Goal: Task Accomplishment & Management: Complete application form

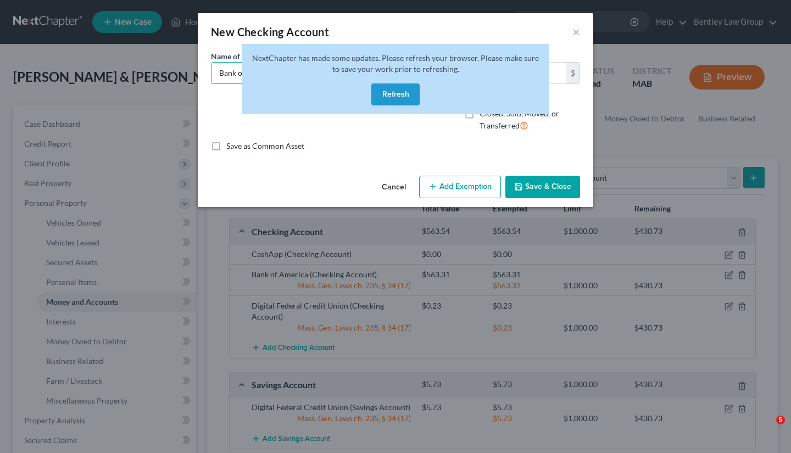
select select "savings"
click at [398, 94] on button "Refresh" at bounding box center [395, 94] width 48 height 22
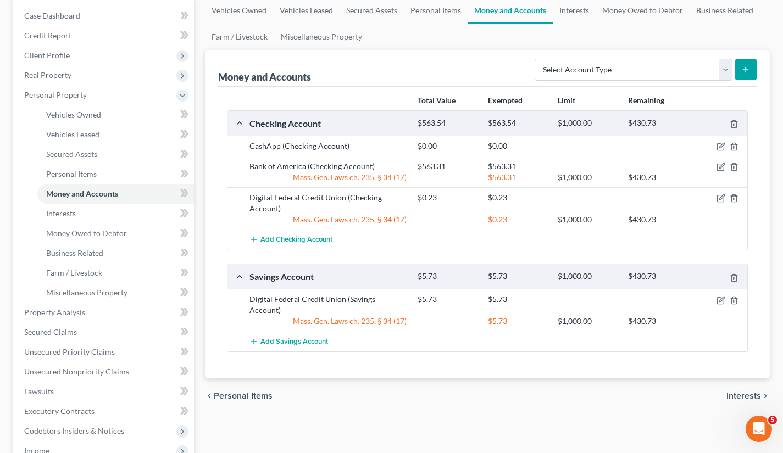
scroll to position [110, 0]
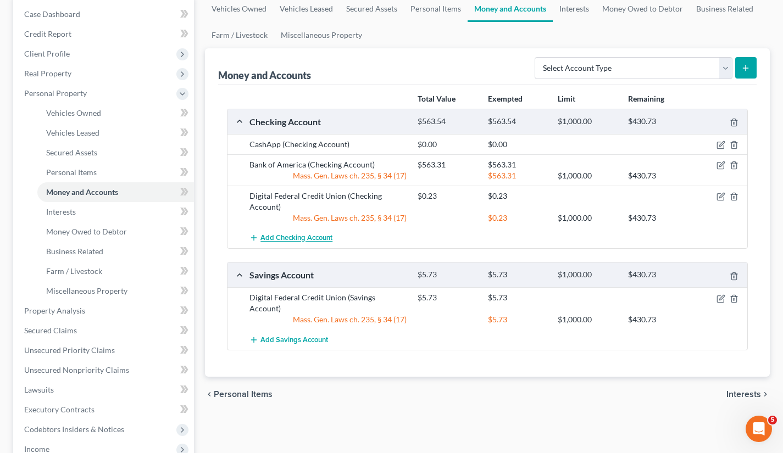
click at [303, 239] on span "Add Checking Account" at bounding box center [296, 238] width 72 height 9
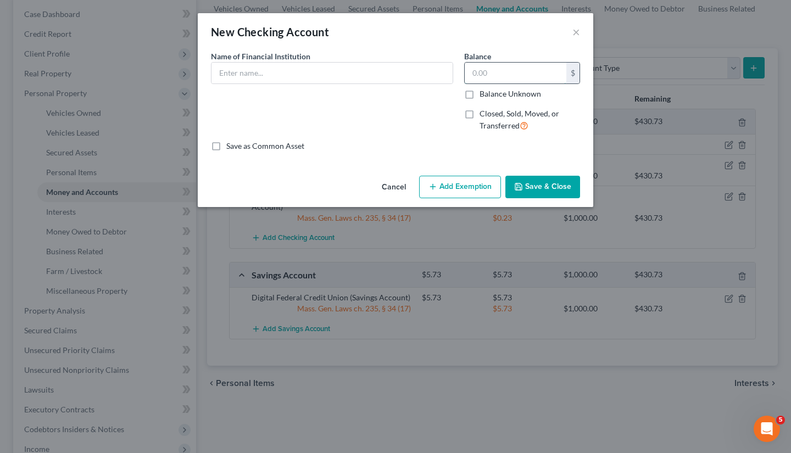
click at [487, 72] on input "text" at bounding box center [516, 73] width 102 height 21
type input "64.65"
click at [365, 77] on input "text" at bounding box center [331, 73] width 241 height 21
type input "CashApp"
click at [459, 193] on button "Add Exemption" at bounding box center [460, 187] width 82 height 23
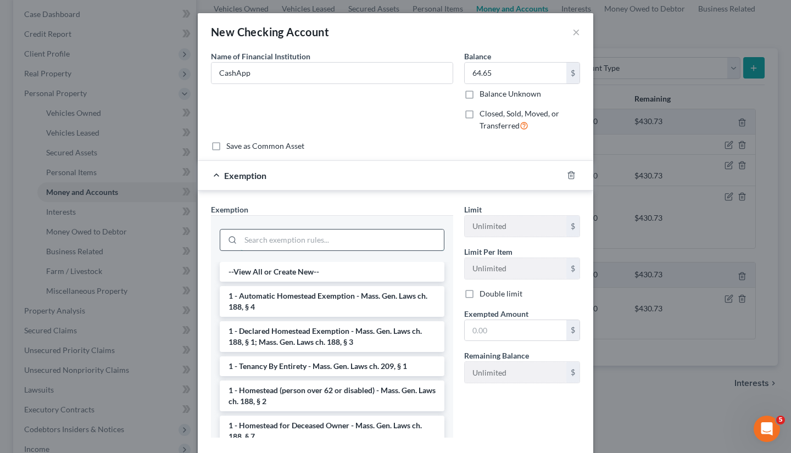
click at [393, 232] on input "search" at bounding box center [342, 240] width 203 height 21
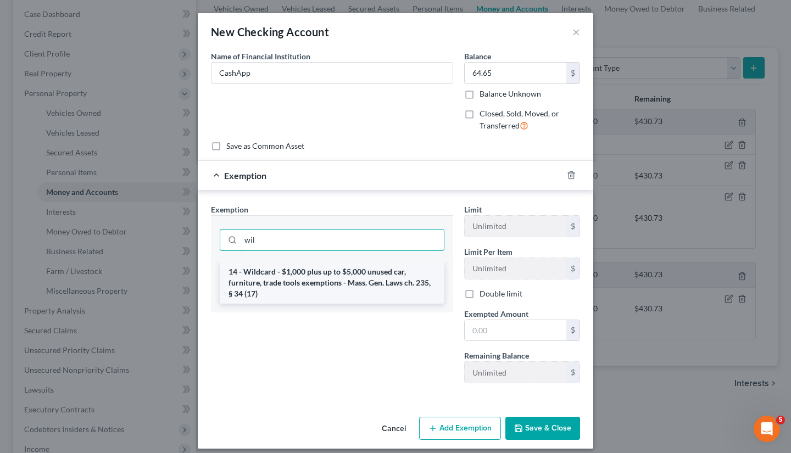
type input "wil"
click at [383, 282] on li "14 - Wildcard - $1,000 plus up to $5,000 unused car, furniture, trade tools exe…" at bounding box center [332, 283] width 225 height 42
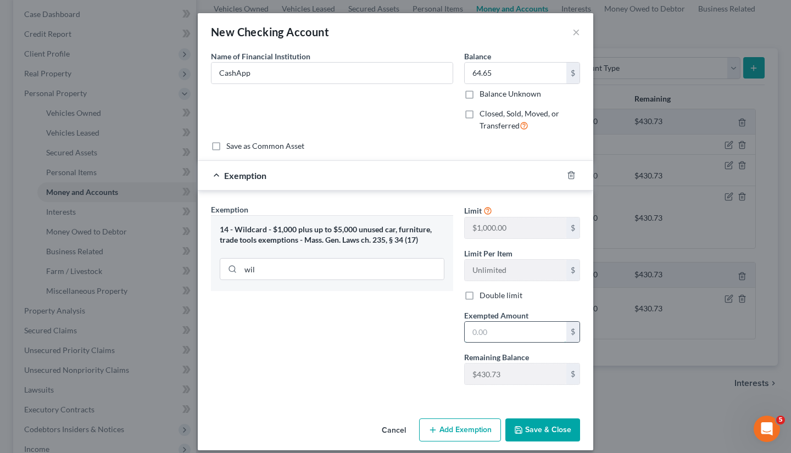
click at [476, 330] on input "text" at bounding box center [516, 332] width 102 height 21
type input "64.65"
click at [538, 426] on button "Save & Close" at bounding box center [542, 430] width 75 height 23
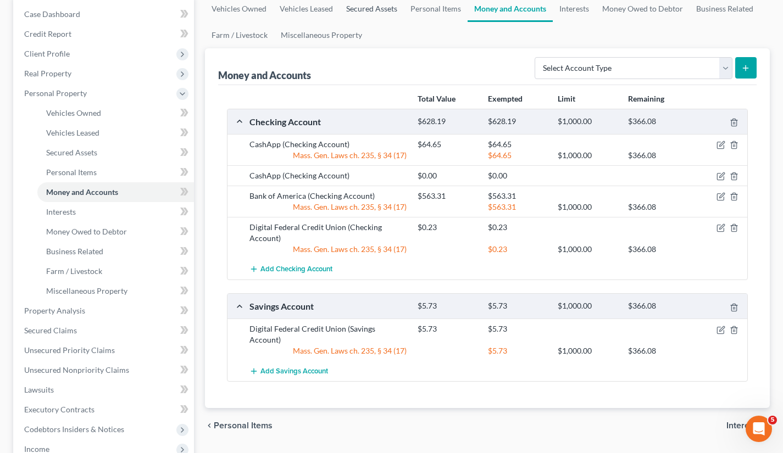
click at [386, 4] on link "Secured Assets" at bounding box center [371, 9] width 64 height 26
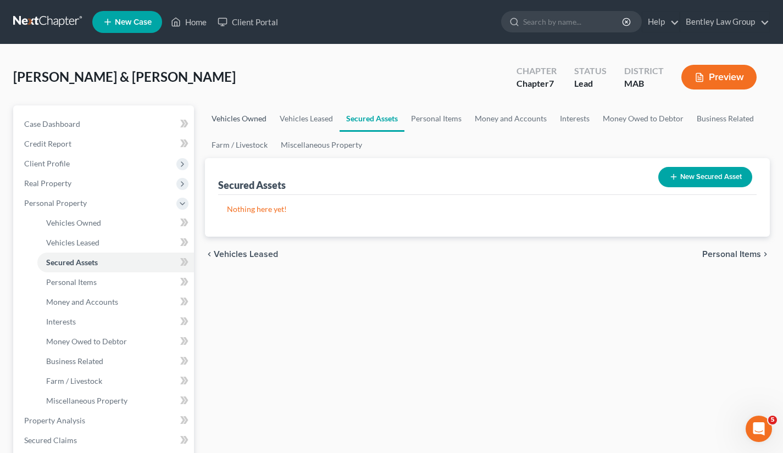
click at [258, 116] on link "Vehicles Owned" at bounding box center [239, 118] width 68 height 26
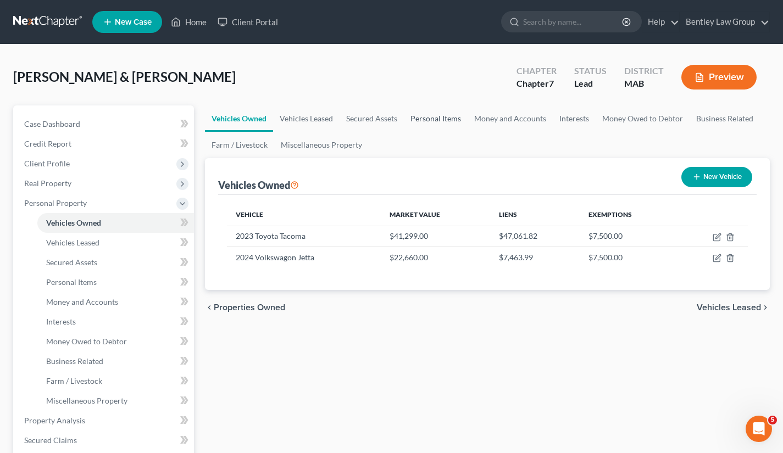
click at [441, 115] on link "Personal Items" at bounding box center [436, 118] width 64 height 26
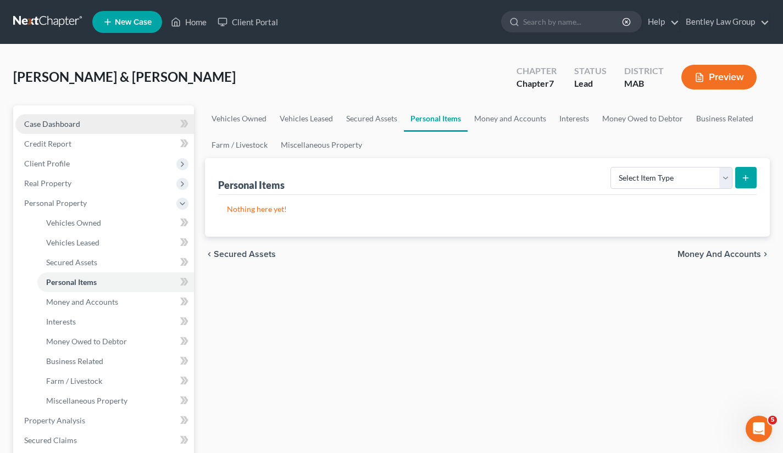
click at [35, 130] on link "Case Dashboard" at bounding box center [104, 124] width 179 height 20
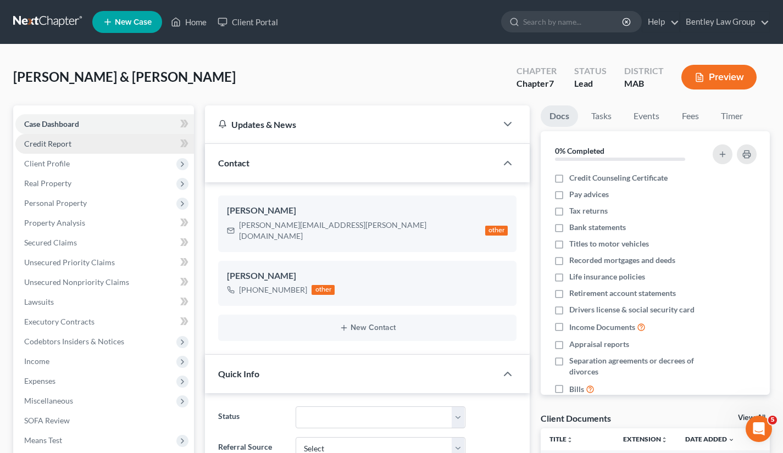
click at [38, 146] on span "Credit Report" at bounding box center [47, 143] width 47 height 9
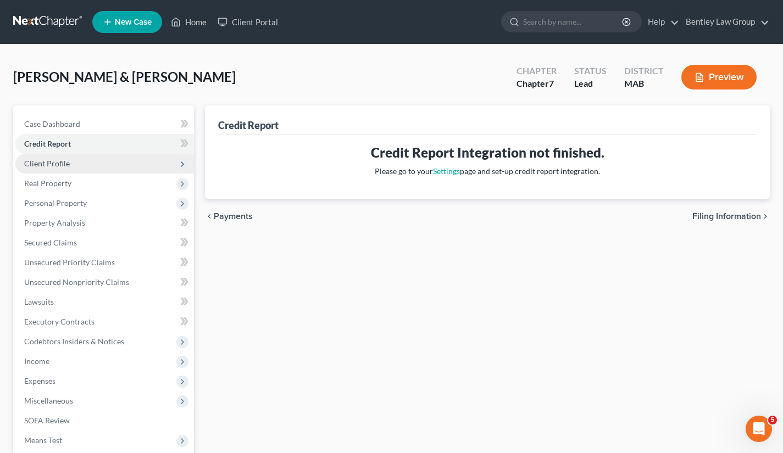
click at [40, 158] on span "Client Profile" at bounding box center [104, 164] width 179 height 20
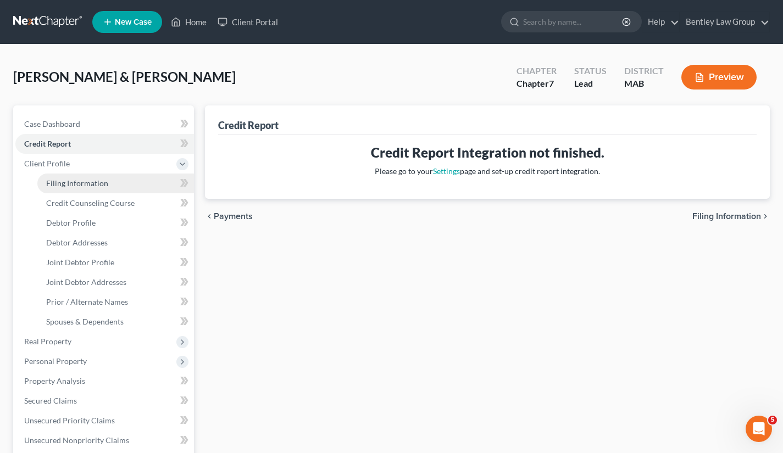
click at [54, 183] on span "Filing Information" at bounding box center [77, 183] width 62 height 9
select select "1"
select select "0"
select select "22"
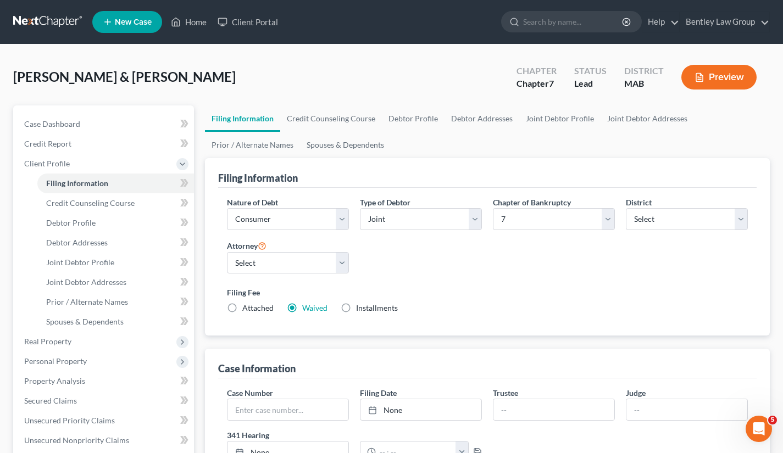
click at [421, 204] on div "Type of Debtor Select Individual Joint" at bounding box center [421, 214] width 122 height 34
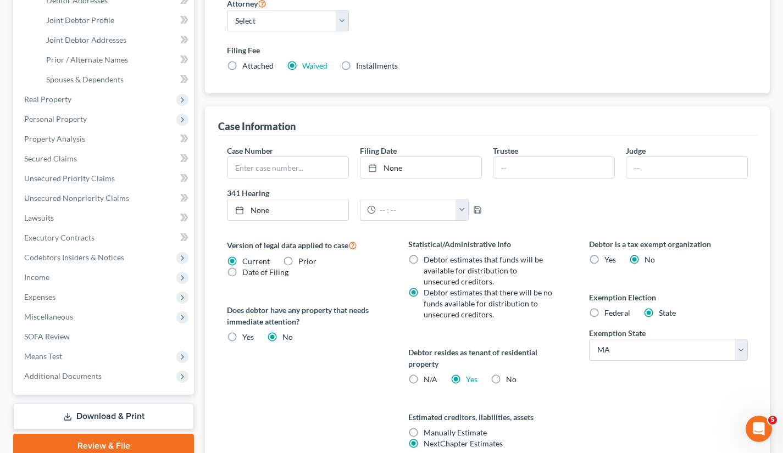
scroll to position [110, 0]
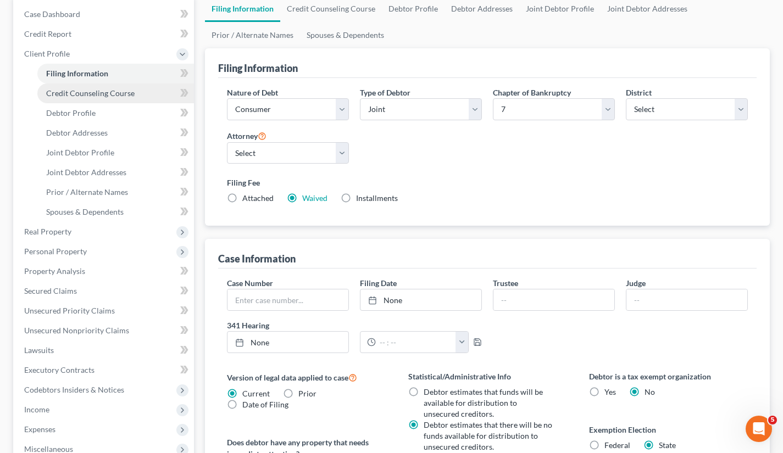
click at [115, 97] on span "Credit Counseling Course" at bounding box center [90, 92] width 88 height 9
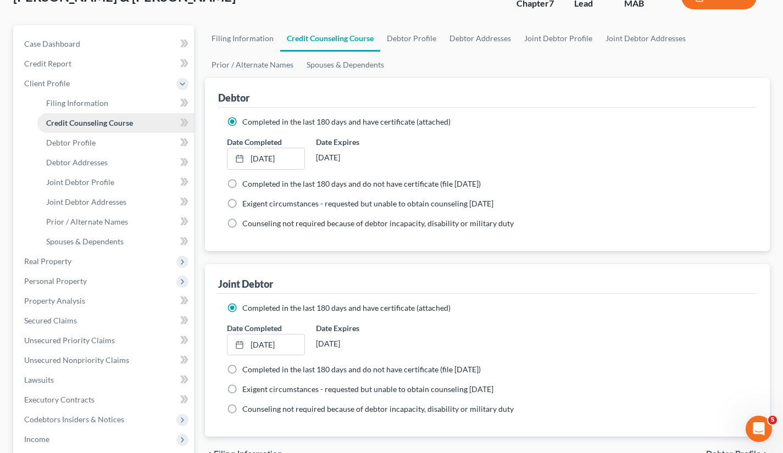
scroll to position [110, 0]
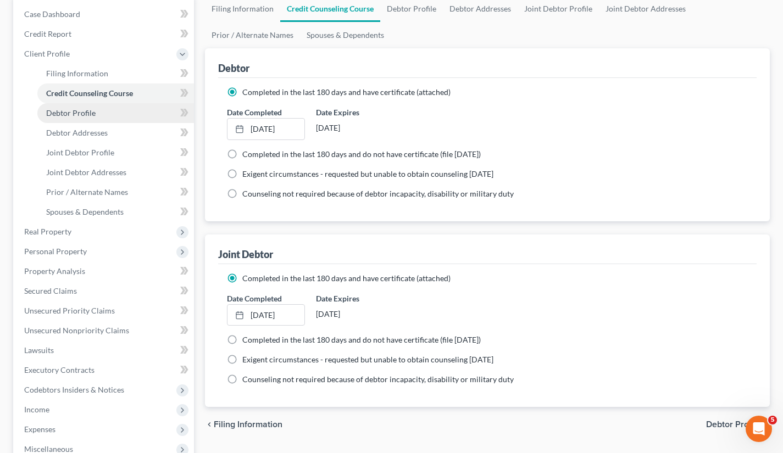
click at [115, 117] on link "Debtor Profile" at bounding box center [115, 113] width 157 height 20
select select "2"
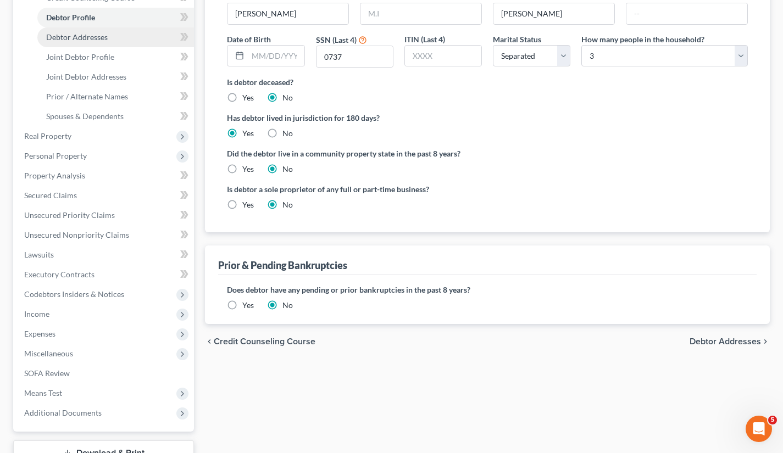
scroll to position [220, 0]
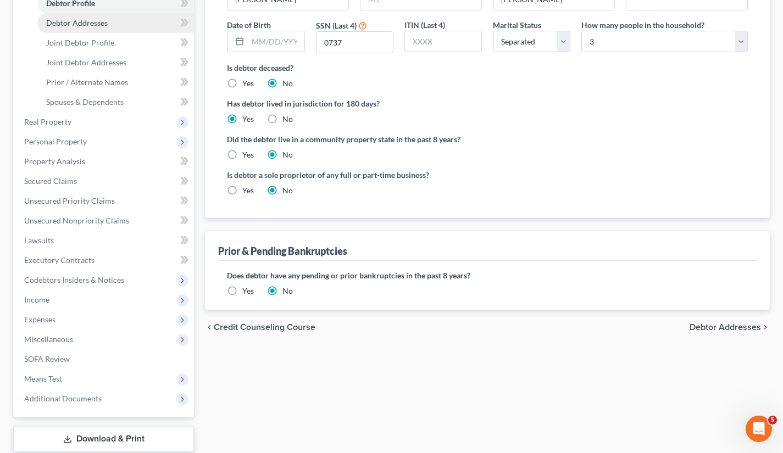
click at [99, 20] on span "Debtor Addresses" at bounding box center [77, 22] width 62 height 9
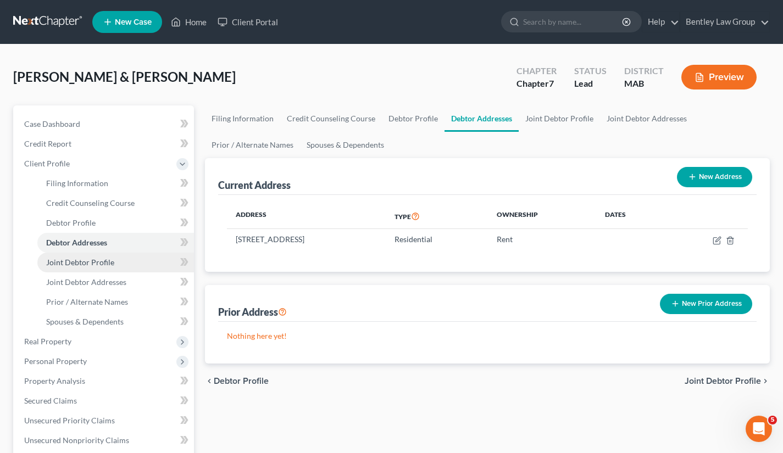
click at [101, 262] on span "Joint Debtor Profile" at bounding box center [80, 262] width 68 height 9
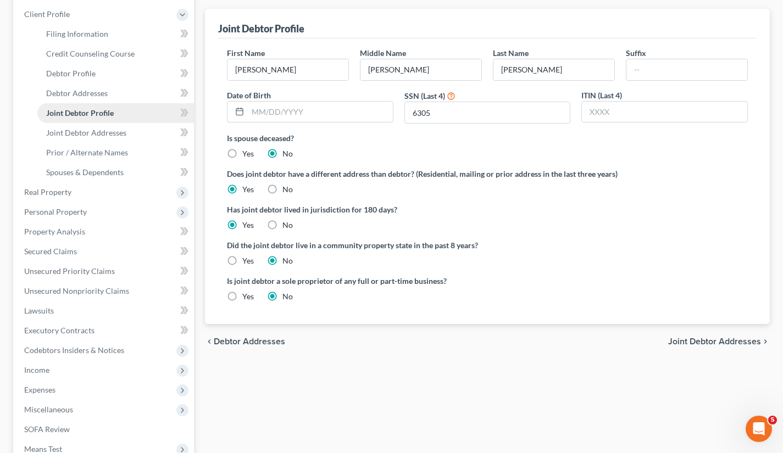
scroll to position [220, 0]
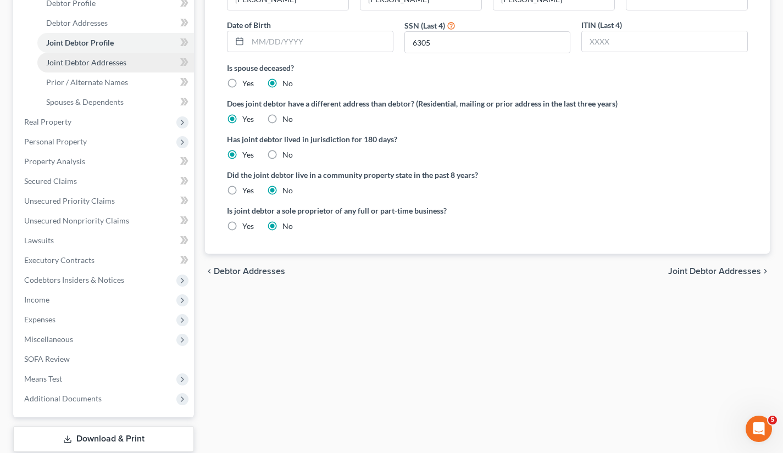
click at [93, 64] on span "Joint Debtor Addresses" at bounding box center [86, 62] width 80 height 9
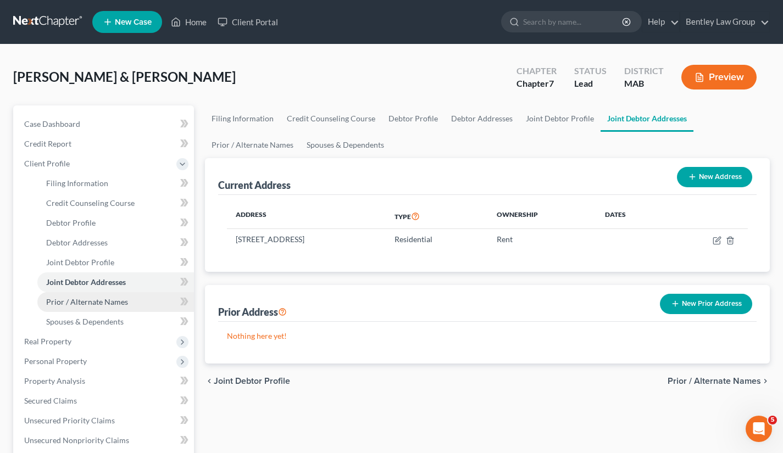
click at [99, 303] on span "Prior / Alternate Names" at bounding box center [87, 301] width 82 height 9
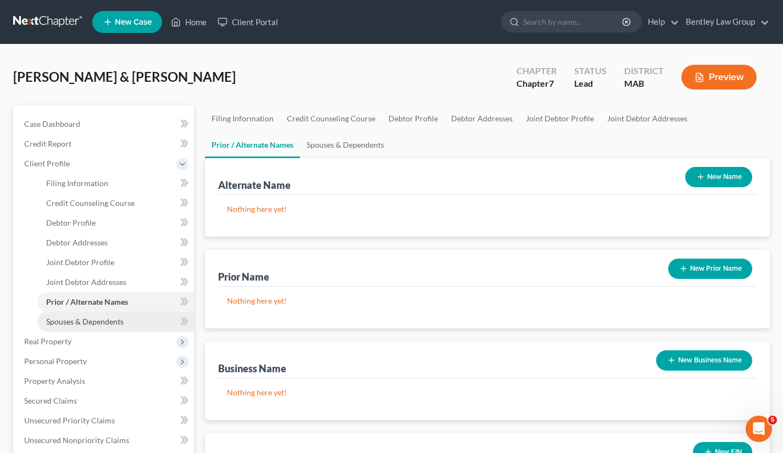
click at [99, 318] on span "Spouses & Dependents" at bounding box center [84, 321] width 77 height 9
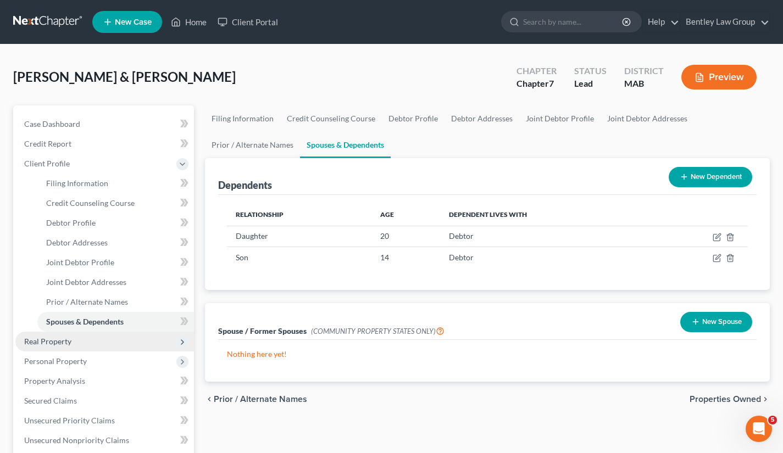
click at [77, 341] on span "Real Property" at bounding box center [104, 342] width 179 height 20
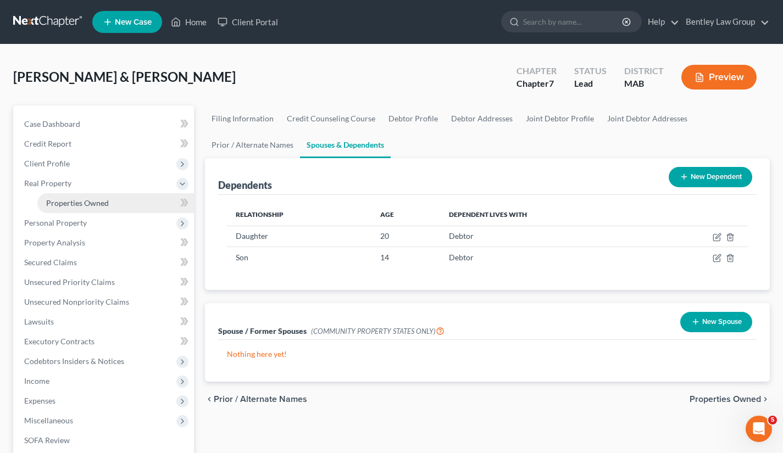
click at [122, 201] on link "Properties Owned" at bounding box center [115, 203] width 157 height 20
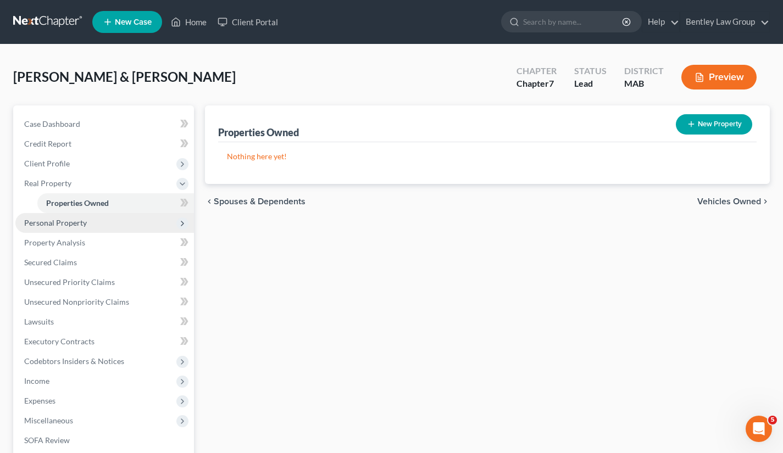
click at [113, 221] on span "Personal Property" at bounding box center [104, 223] width 179 height 20
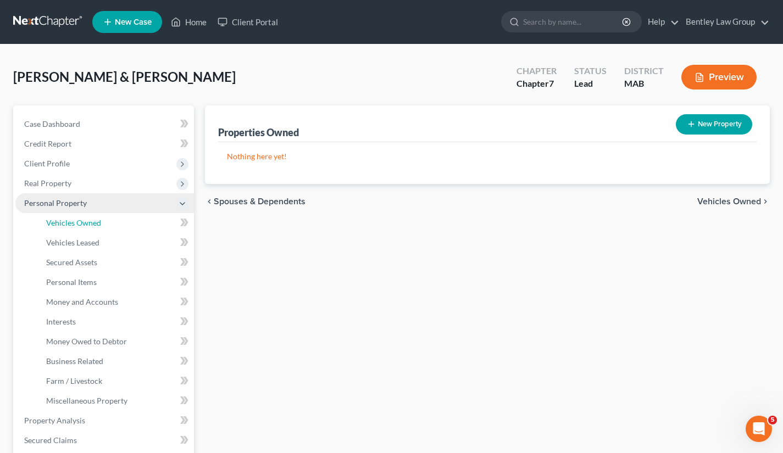
click at [113, 221] on link "Vehicles Owned" at bounding box center [115, 223] width 157 height 20
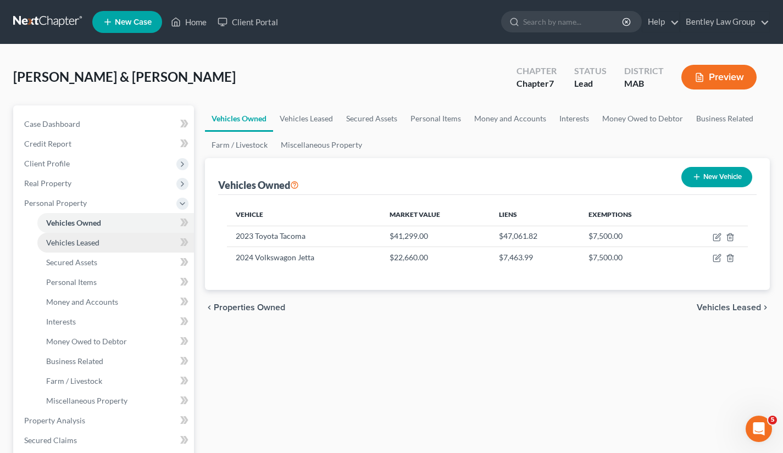
click at [112, 241] on link "Vehicles Leased" at bounding box center [115, 243] width 157 height 20
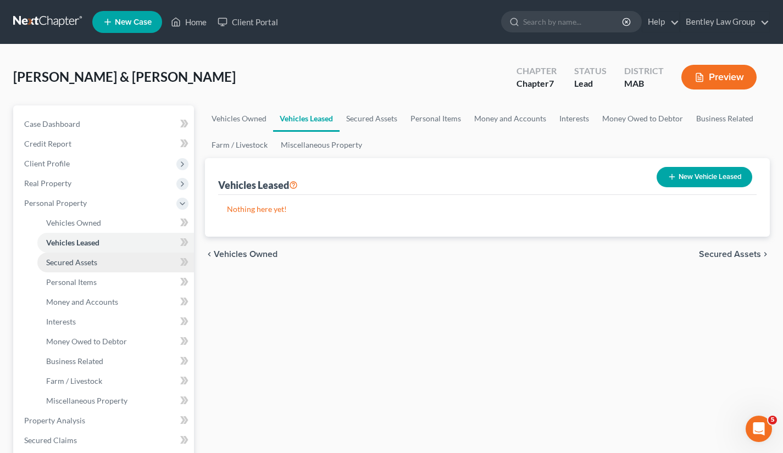
click at [109, 259] on link "Secured Assets" at bounding box center [115, 263] width 157 height 20
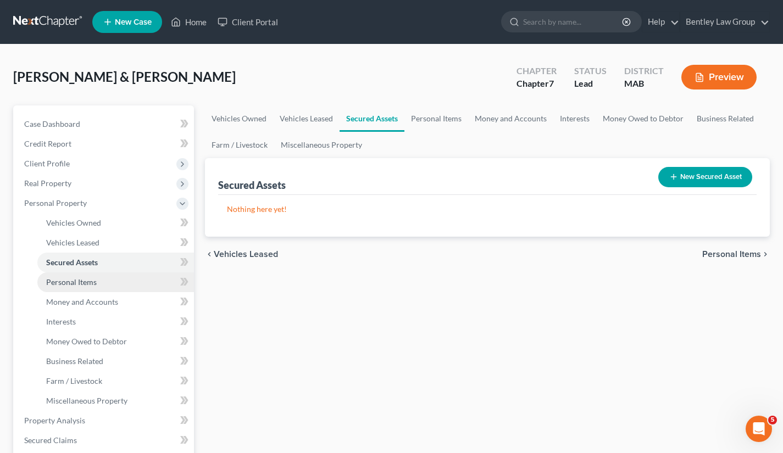
click at [108, 282] on link "Personal Items" at bounding box center [115, 282] width 157 height 20
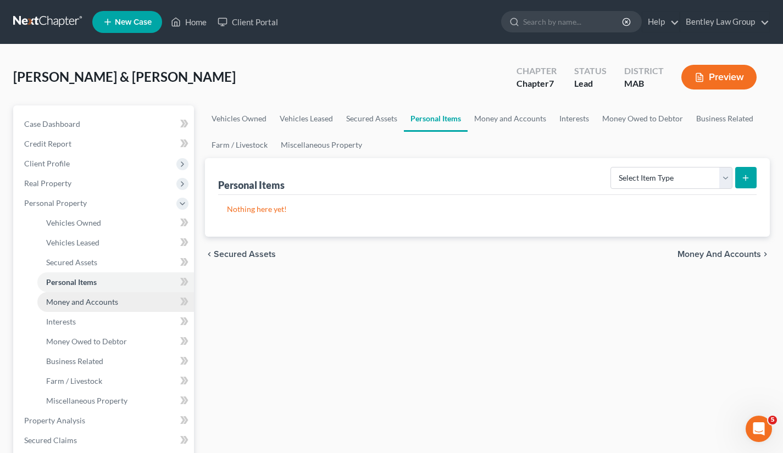
click at [107, 301] on span "Money and Accounts" at bounding box center [82, 301] width 72 height 9
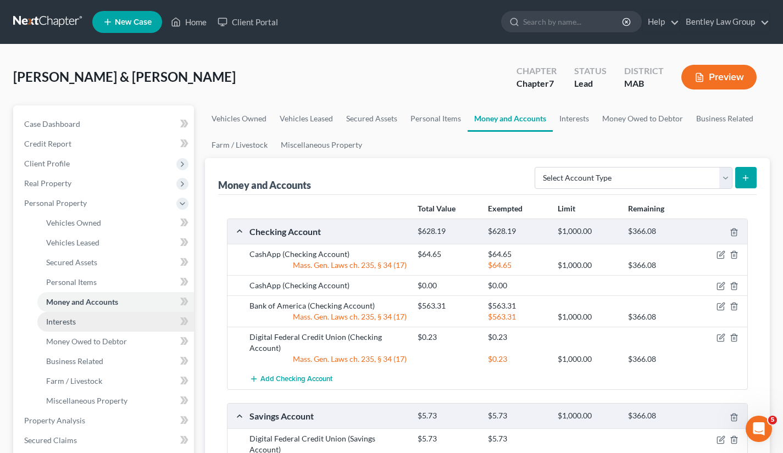
click at [65, 319] on span "Interests" at bounding box center [61, 321] width 30 height 9
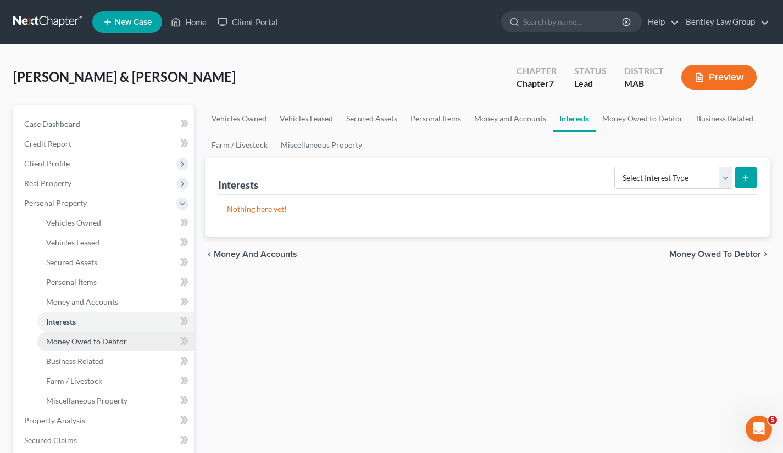
click at [65, 337] on span "Money Owed to Debtor" at bounding box center [86, 341] width 81 height 9
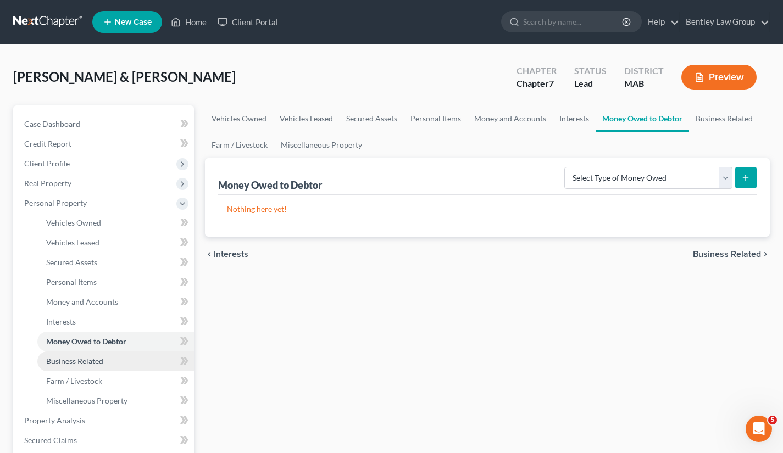
click at [68, 361] on span "Business Related" at bounding box center [74, 360] width 57 height 9
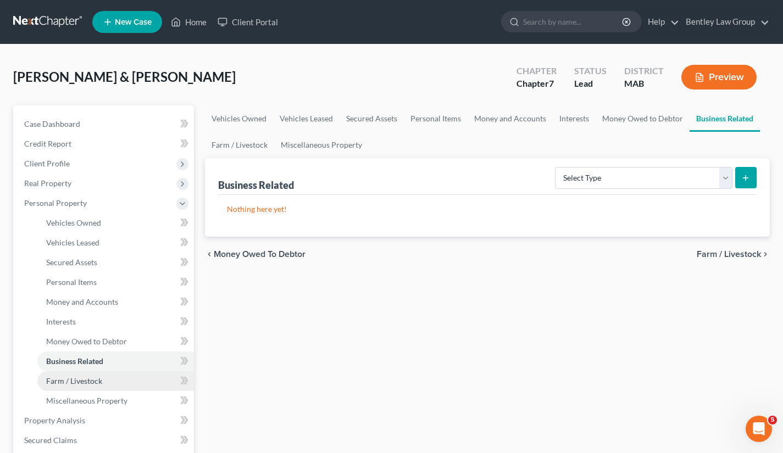
click at [68, 381] on span "Farm / Livestock" at bounding box center [74, 380] width 56 height 9
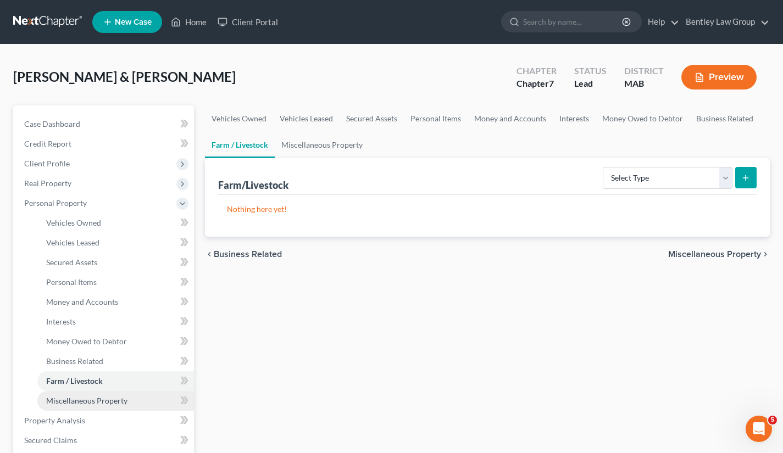
click at [70, 398] on span "Miscellaneous Property" at bounding box center [86, 400] width 81 height 9
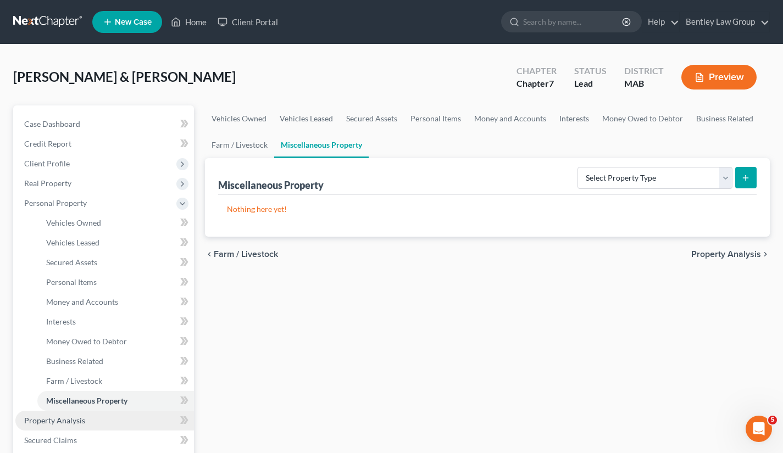
click at [78, 416] on span "Property Analysis" at bounding box center [54, 420] width 61 height 9
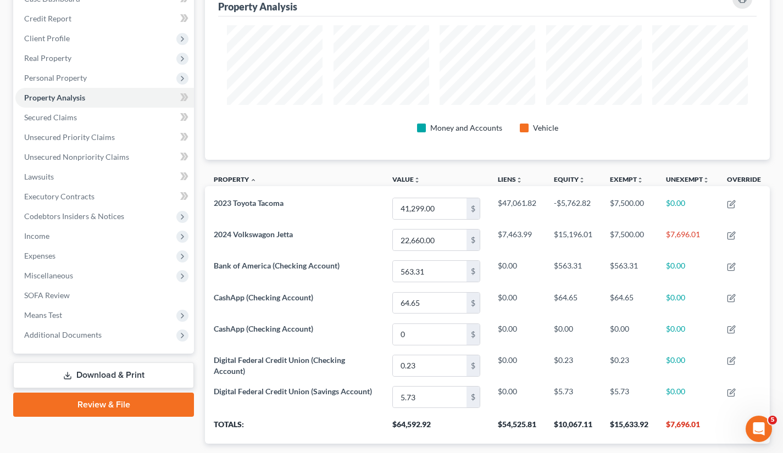
scroll to position [127, 0]
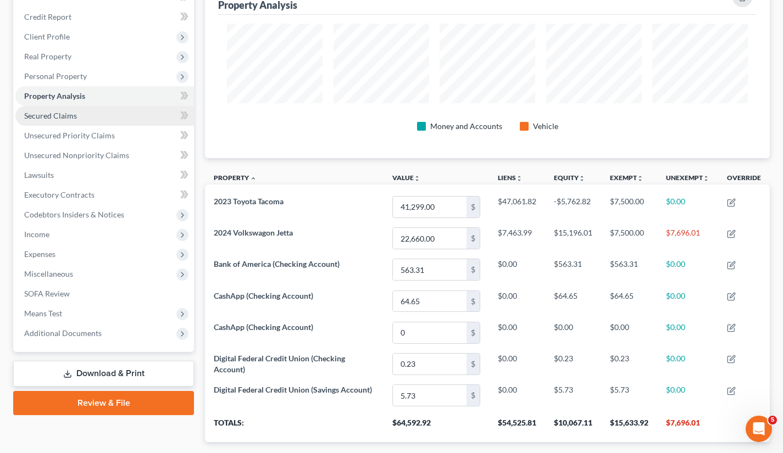
click at [71, 118] on span "Secured Claims" at bounding box center [50, 115] width 53 height 9
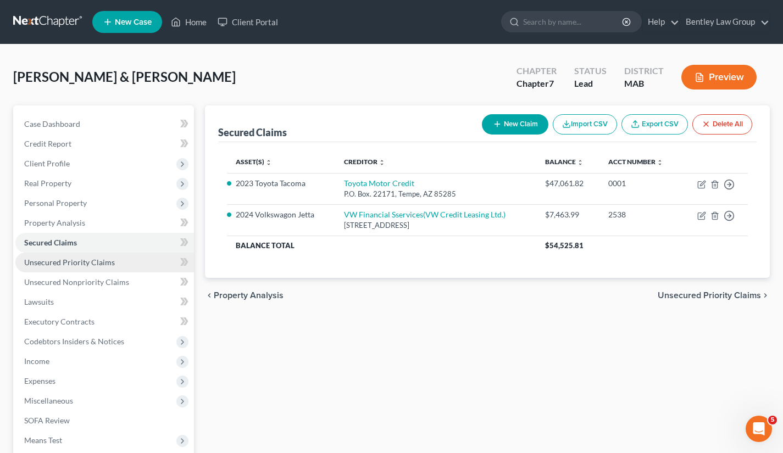
click at [75, 266] on span "Unsecured Priority Claims" at bounding box center [69, 262] width 91 height 9
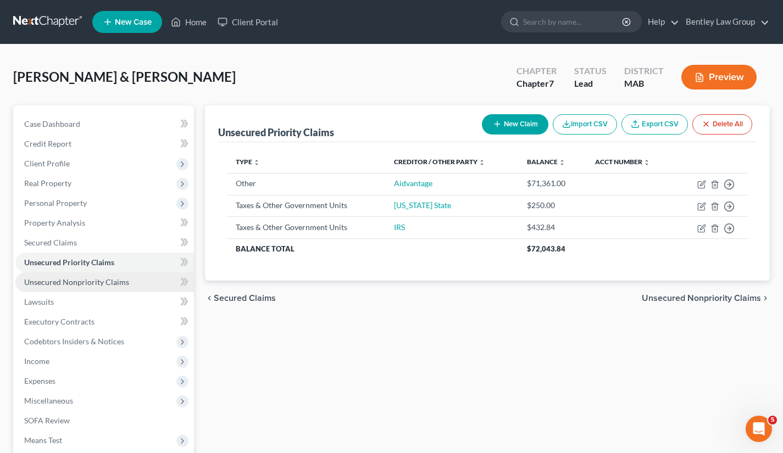
click at [75, 281] on span "Unsecured Nonpriority Claims" at bounding box center [76, 281] width 105 height 9
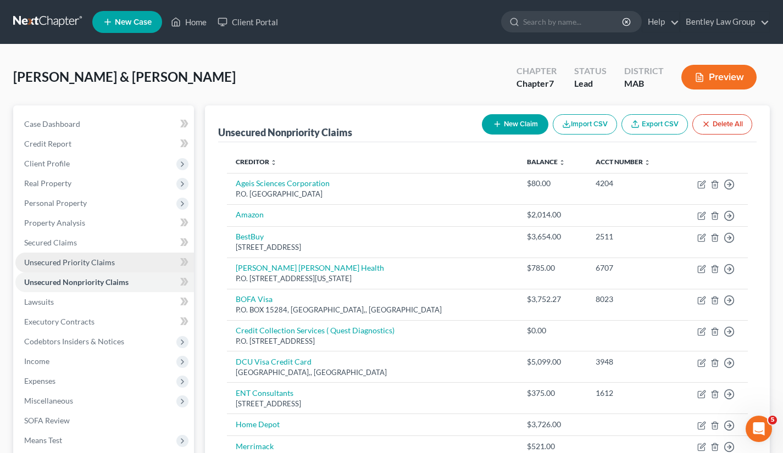
click at [119, 264] on link "Unsecured Priority Claims" at bounding box center [104, 263] width 179 height 20
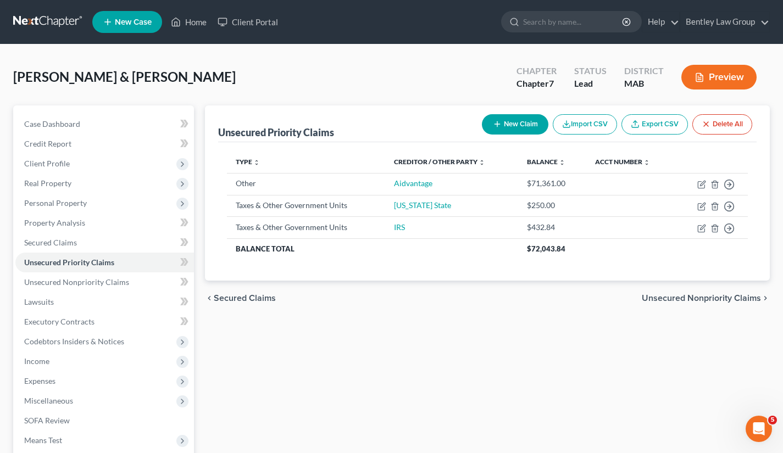
click at [516, 129] on button "New Claim" at bounding box center [515, 124] width 66 height 20
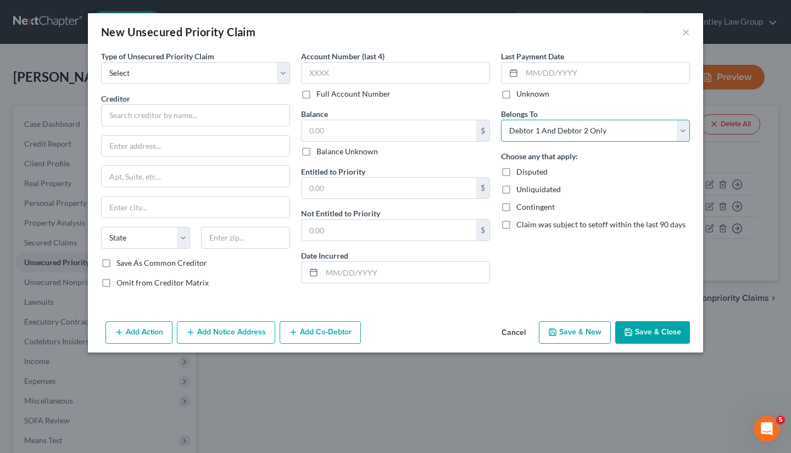
click at [681, 131] on select "Select Debtor 1 Only Debtor 2 Only Debtor 1 And Debtor 2 Only At Least One Of T…" at bounding box center [595, 131] width 189 height 22
select select "1"
click at [501, 120] on select "Select Debtor 1 Only Debtor 2 Only Debtor 1 And Debtor 2 Only At Least One Of T…" at bounding box center [595, 131] width 189 height 22
click at [280, 76] on select "Select Taxes & Other Government Units Domestic Support Obligations Extensions o…" at bounding box center [195, 73] width 189 height 22
select select "1"
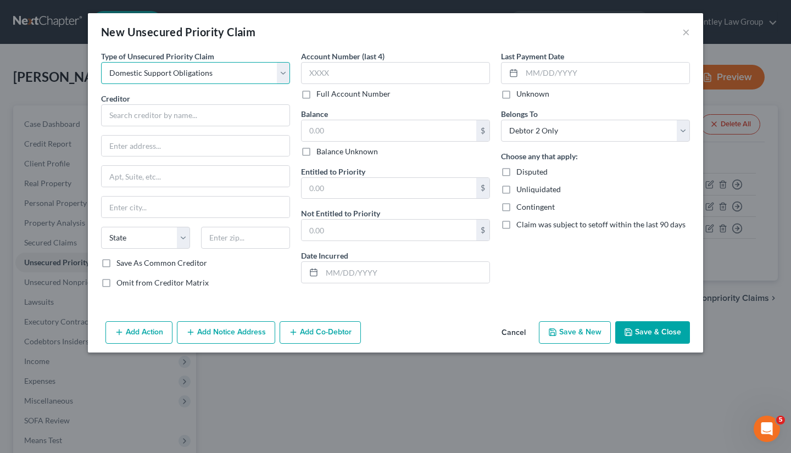
click at [101, 62] on select "Select Taxes & Other Government Units Domestic Support Obligations Extensions o…" at bounding box center [195, 73] width 189 height 22
click at [243, 115] on input "text" at bounding box center [195, 115] width 189 height 22
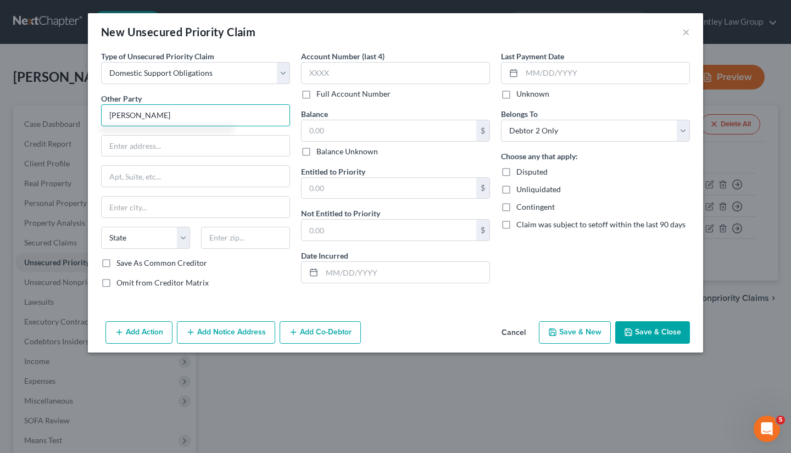
type input "J"
type input "[PERSON_NAME]"
click at [428, 191] on input "text" at bounding box center [389, 188] width 175 height 21
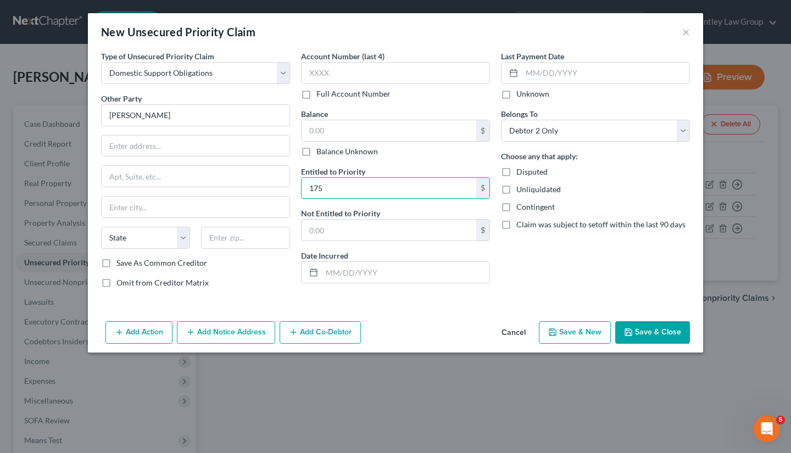
type input "175"
click at [425, 302] on div "Type of Unsecured Priority Claim * Select Taxes & Other Government Units Domest…" at bounding box center [395, 184] width 615 height 266
click at [282, 74] on select "Select Taxes & Other Government Units Domestic Support Obligations Extensions o…" at bounding box center [195, 73] width 189 height 22
click at [646, 332] on button "Save & Close" at bounding box center [652, 332] width 75 height 23
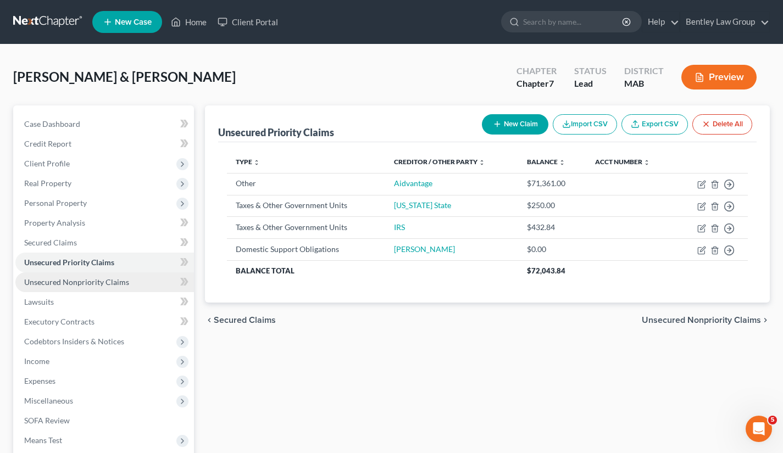
click at [118, 280] on span "Unsecured Nonpriority Claims" at bounding box center [76, 281] width 105 height 9
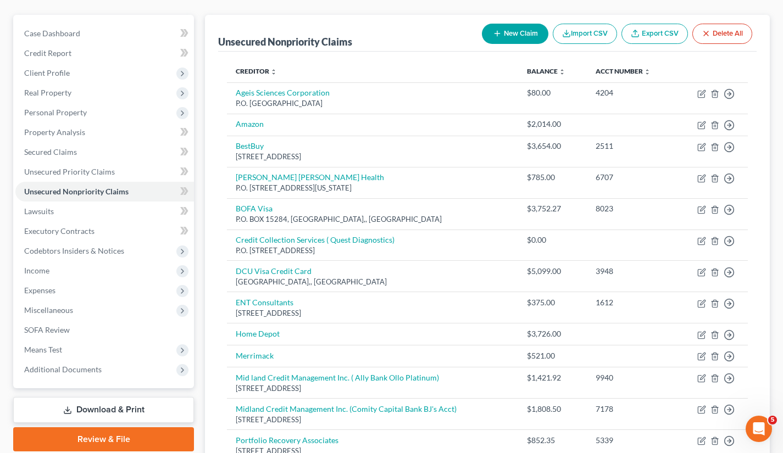
scroll to position [89, 0]
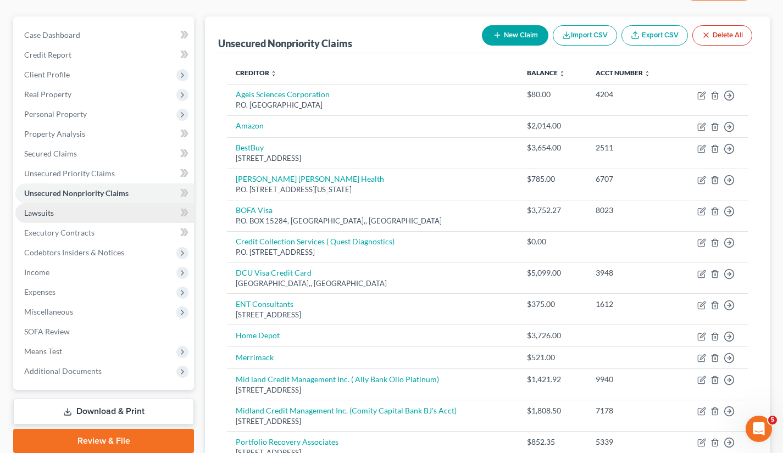
click at [74, 213] on link "Lawsuits" at bounding box center [104, 213] width 179 height 20
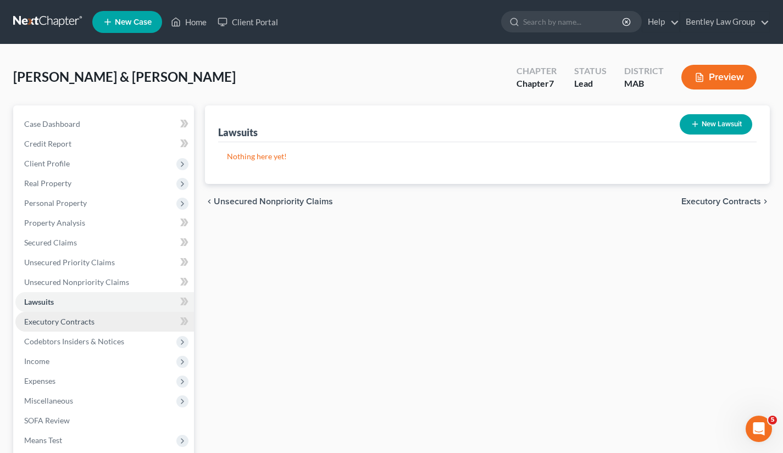
click at [73, 323] on span "Executory Contracts" at bounding box center [59, 321] width 70 height 9
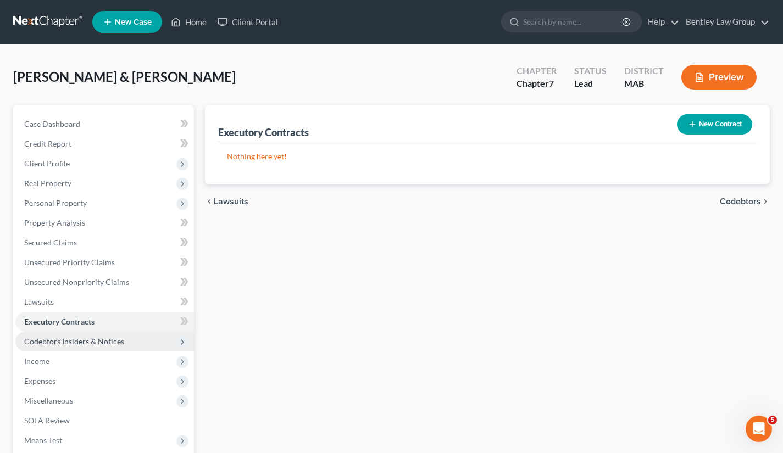
click at [75, 345] on span "Codebtors Insiders & Notices" at bounding box center [104, 342] width 179 height 20
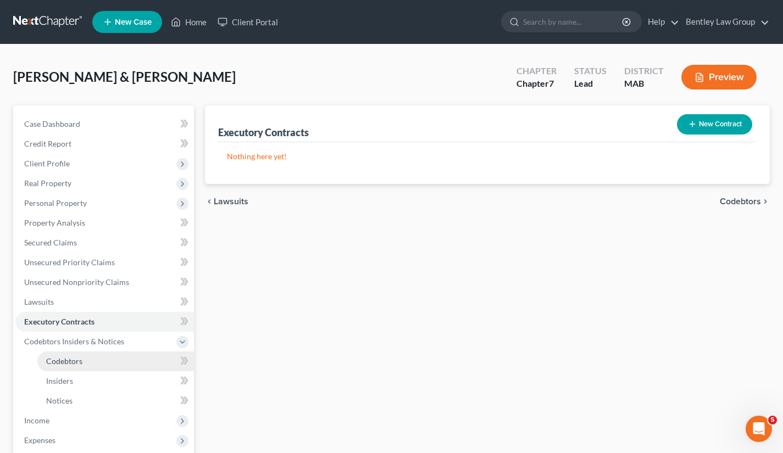
click at [75, 362] on span "Codebtors" at bounding box center [64, 360] width 36 height 9
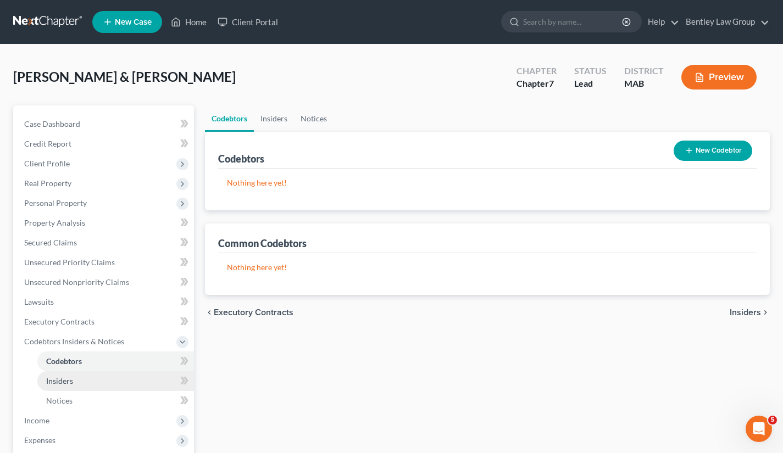
click at [75, 386] on link "Insiders" at bounding box center [115, 381] width 157 height 20
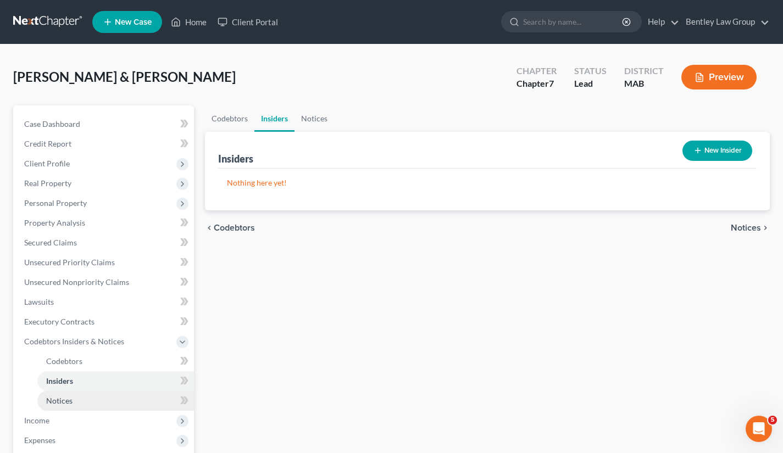
click at [71, 407] on link "Notices" at bounding box center [115, 401] width 157 height 20
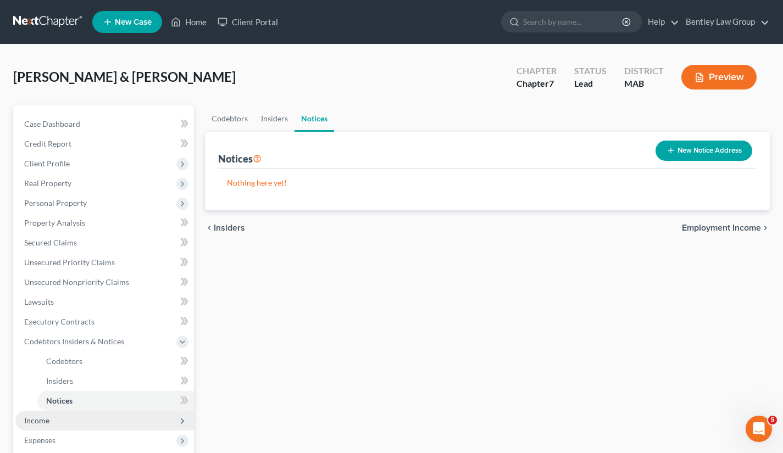
click at [67, 420] on span "Income" at bounding box center [104, 421] width 179 height 20
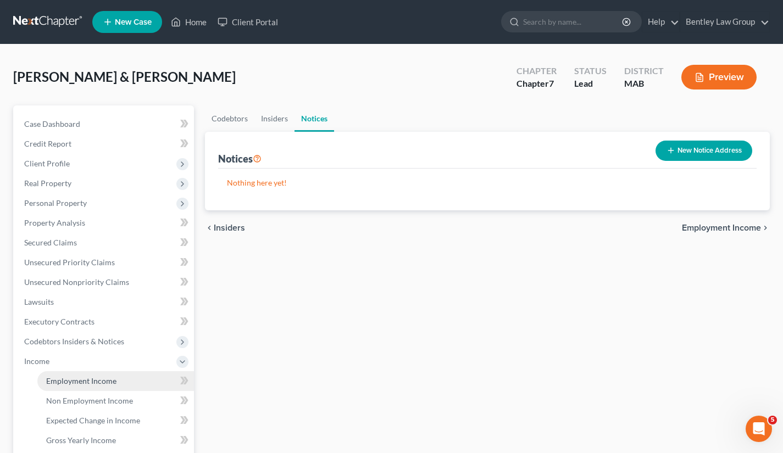
click at [75, 379] on span "Employment Income" at bounding box center [81, 380] width 70 height 9
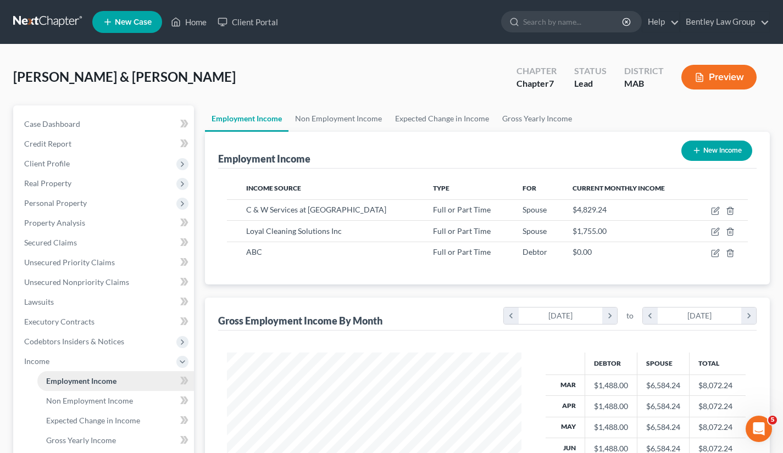
scroll to position [197, 316]
click at [76, 396] on span "Non Employment Income" at bounding box center [89, 400] width 87 height 9
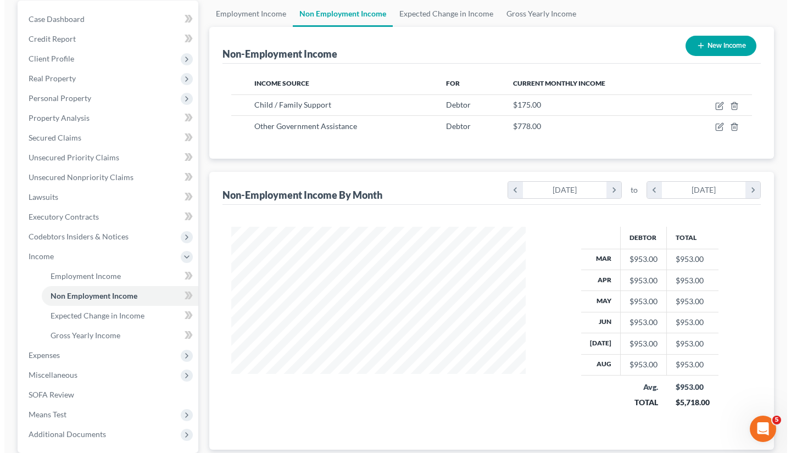
scroll to position [105, 0]
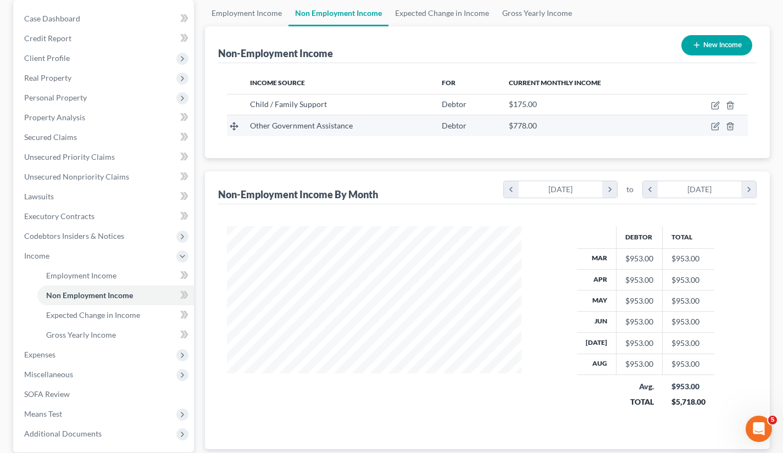
click at [714, 131] on td at bounding box center [711, 125] width 73 height 21
click at [712, 129] on icon "button" at bounding box center [715, 126] width 9 height 9
select select "5"
select select "0"
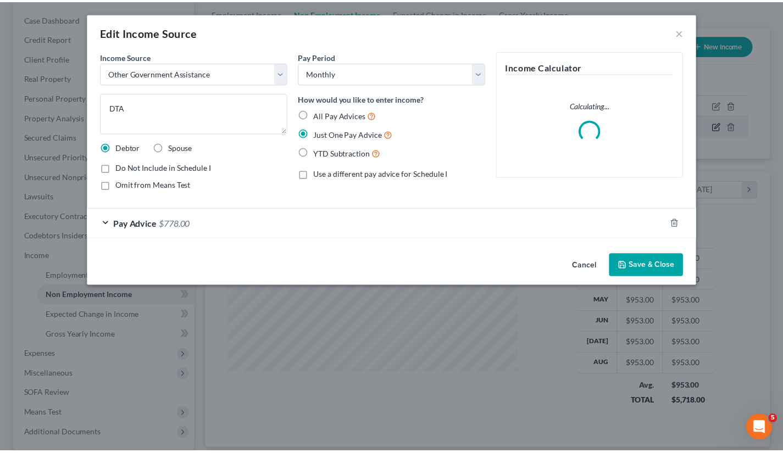
scroll to position [197, 320]
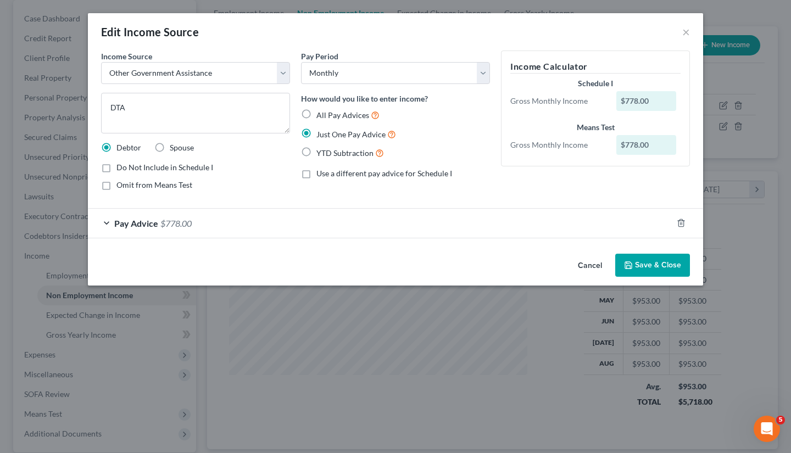
click at [634, 99] on div "$778.00" at bounding box center [646, 101] width 60 height 20
click at [629, 103] on div "$778.00" at bounding box center [646, 101] width 60 height 20
click at [222, 228] on div "Pay Advice $778.00" at bounding box center [380, 223] width 584 height 29
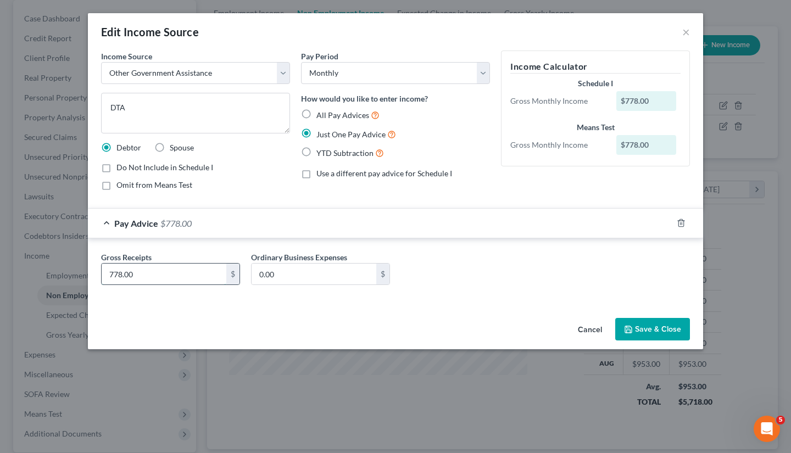
click at [116, 275] on input "778.00" at bounding box center [164, 274] width 125 height 21
type input "788.00"
click at [650, 322] on button "Save & Close" at bounding box center [652, 329] width 75 height 23
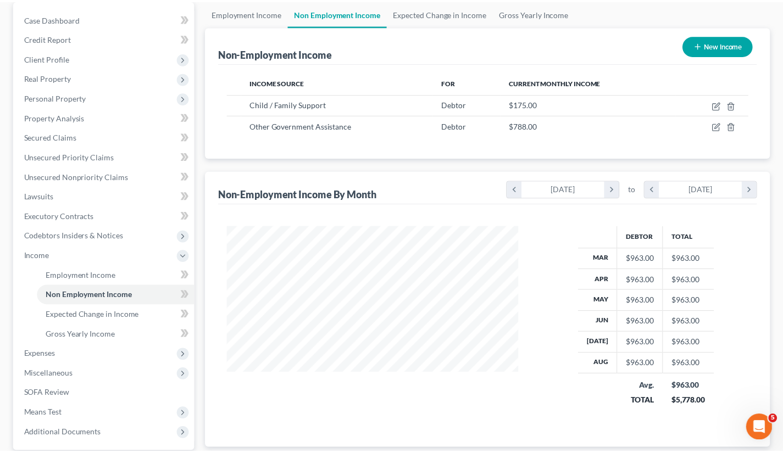
scroll to position [549074, 548955]
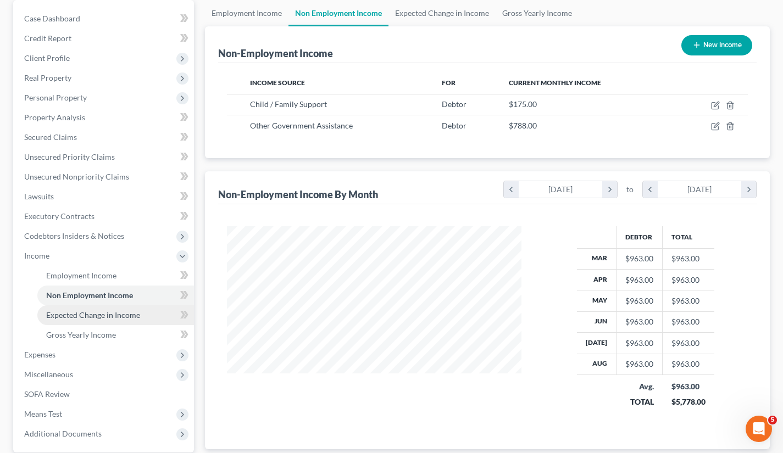
click at [101, 317] on span "Expected Change in Income" at bounding box center [93, 314] width 94 height 9
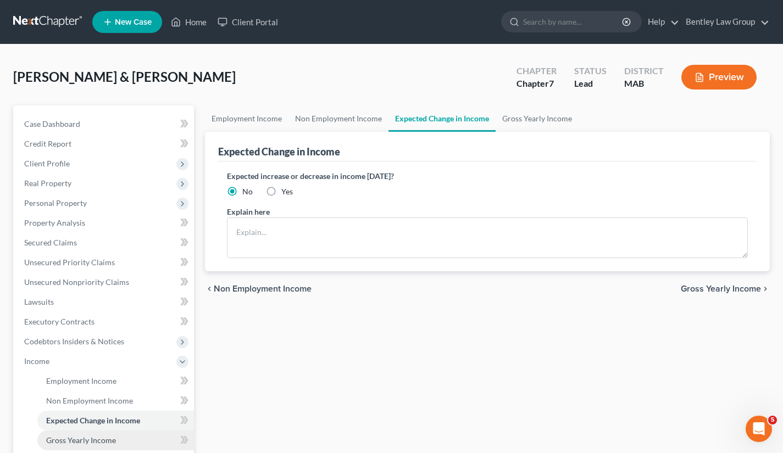
click at [77, 432] on link "Gross Yearly Income" at bounding box center [115, 441] width 157 height 20
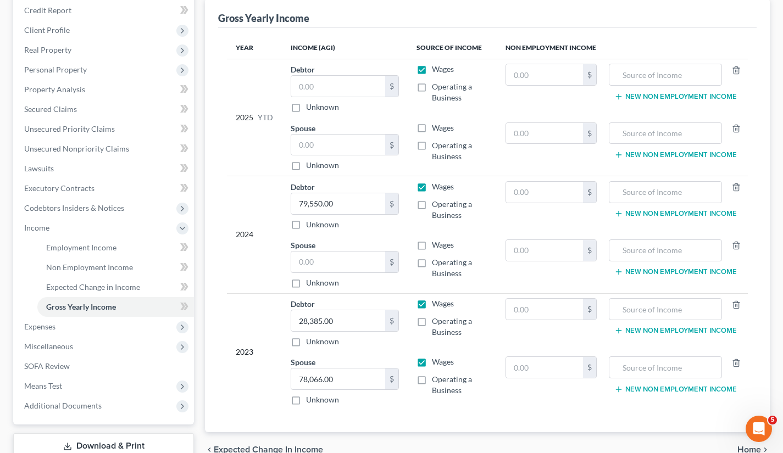
scroll to position [136, 0]
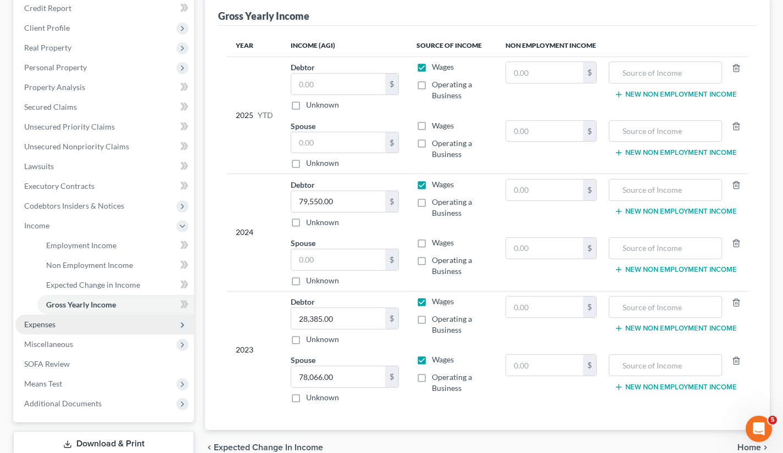
click at [54, 317] on span "Expenses" at bounding box center [104, 325] width 179 height 20
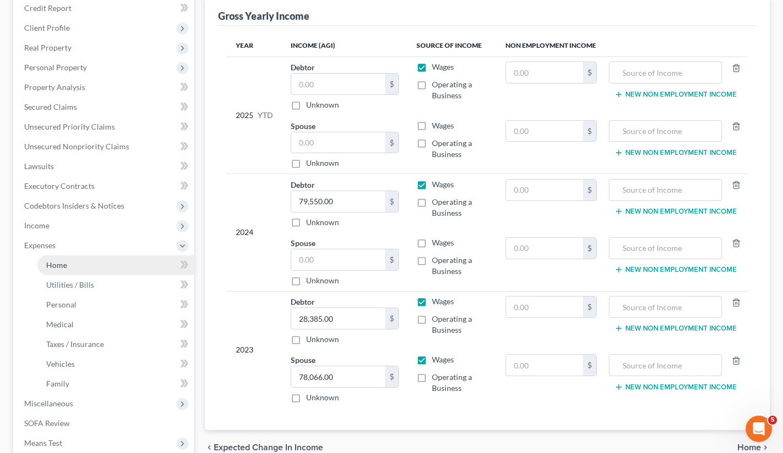
click at [69, 265] on link "Home" at bounding box center [115, 265] width 157 height 20
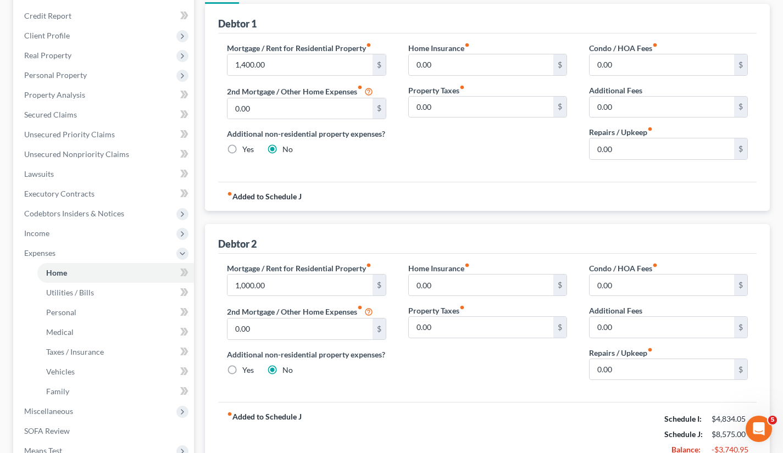
scroll to position [132, 0]
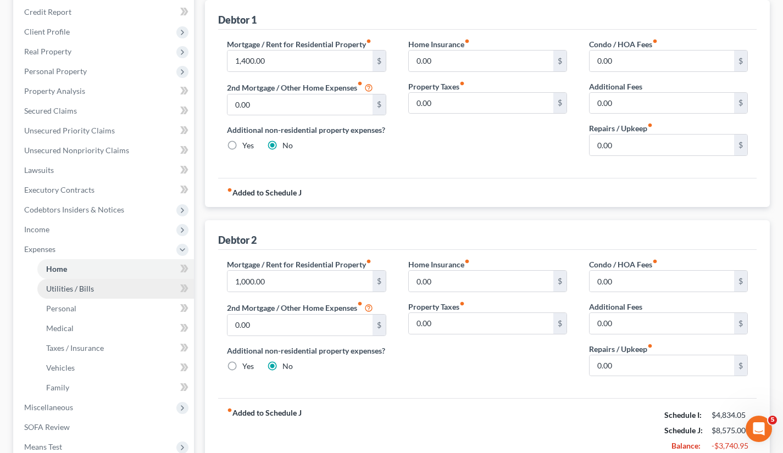
click at [90, 289] on span "Utilities / Bills" at bounding box center [70, 288] width 48 height 9
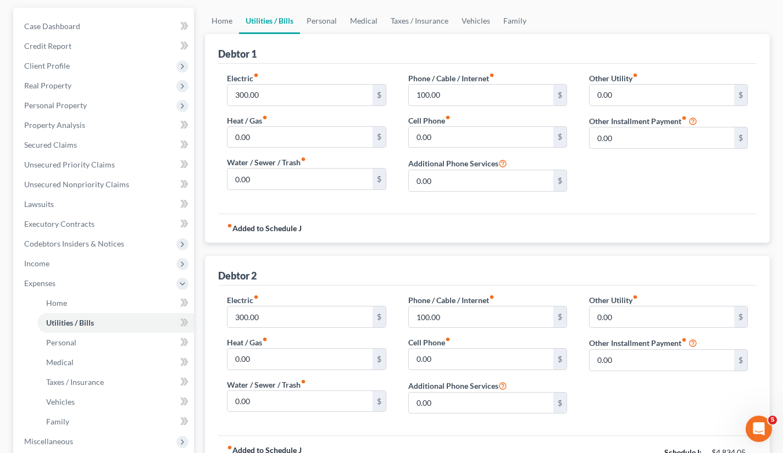
scroll to position [101, 0]
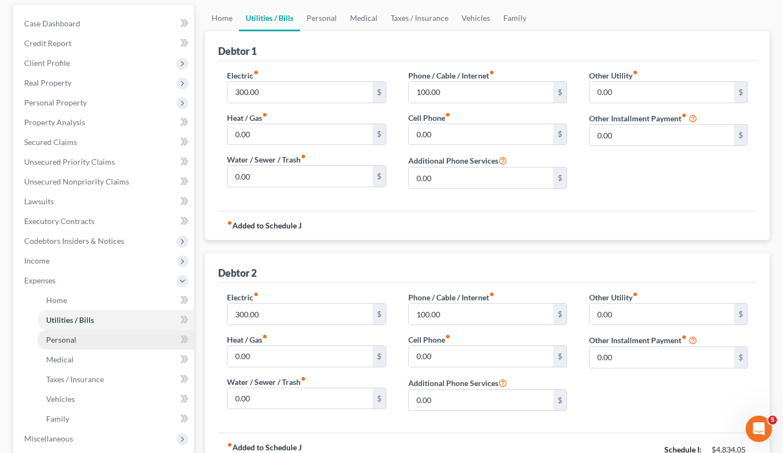
click at [77, 339] on link "Personal" at bounding box center [115, 340] width 157 height 20
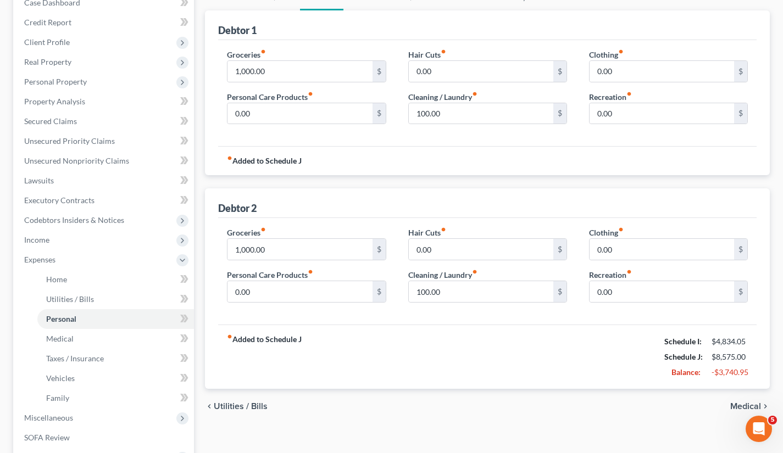
scroll to position [123, 0]
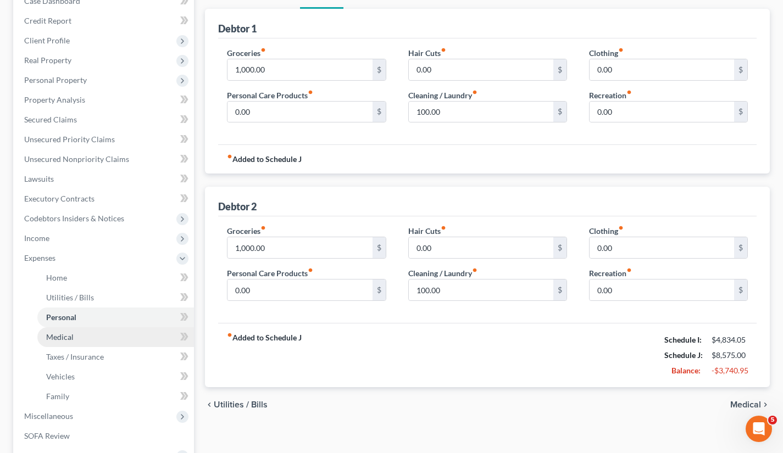
click at [52, 336] on span "Medical" at bounding box center [59, 336] width 27 height 9
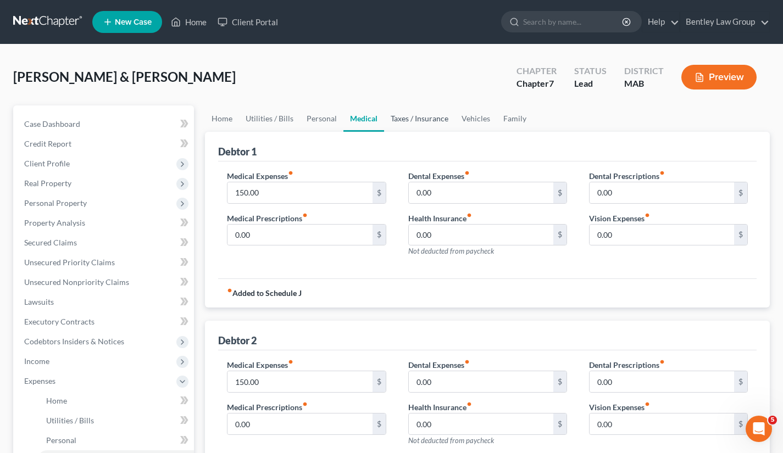
click at [434, 120] on link "Taxes / Insurance" at bounding box center [419, 118] width 71 height 26
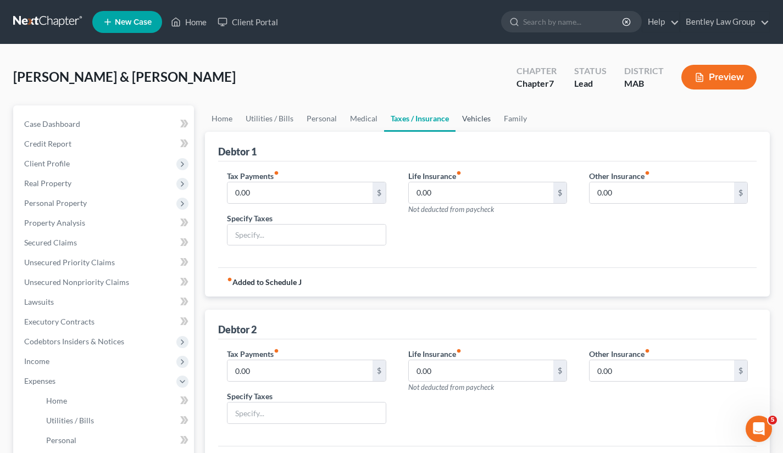
click at [468, 114] on link "Vehicles" at bounding box center [476, 118] width 42 height 26
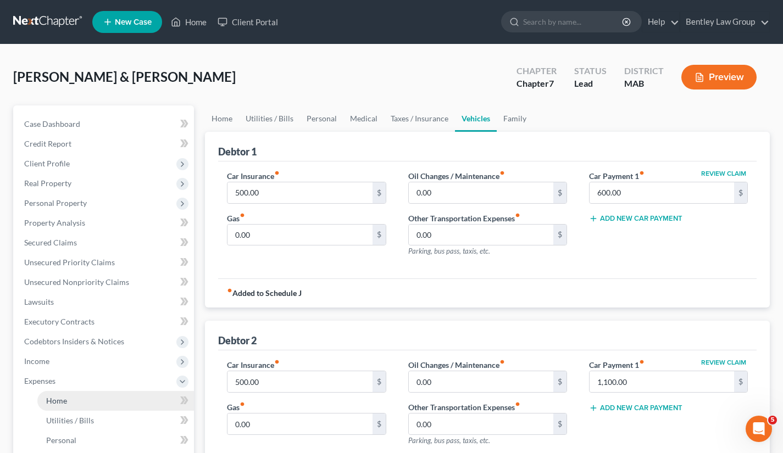
click at [74, 395] on link "Home" at bounding box center [115, 401] width 157 height 20
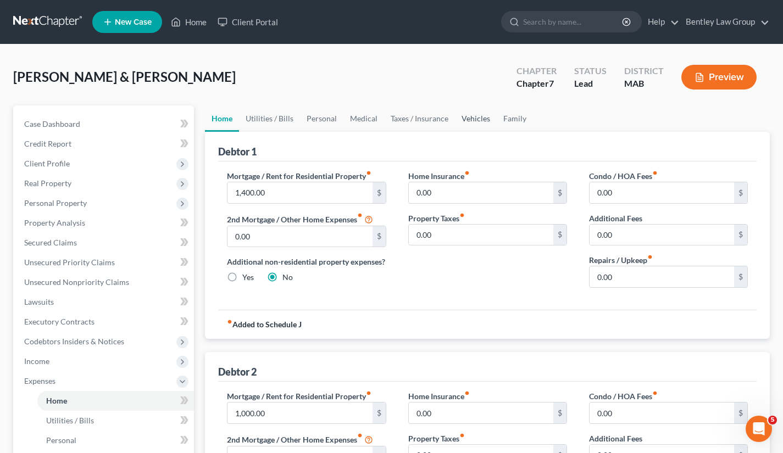
click at [475, 118] on link "Vehicles" at bounding box center [476, 118] width 42 height 26
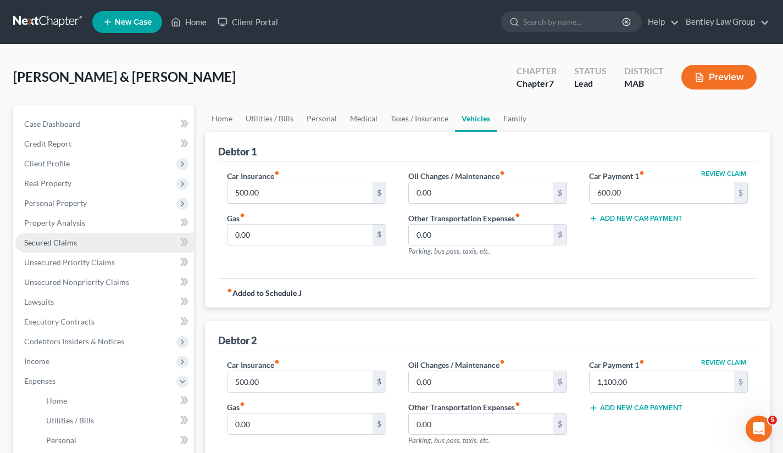
click at [79, 239] on link "Secured Claims" at bounding box center [104, 243] width 179 height 20
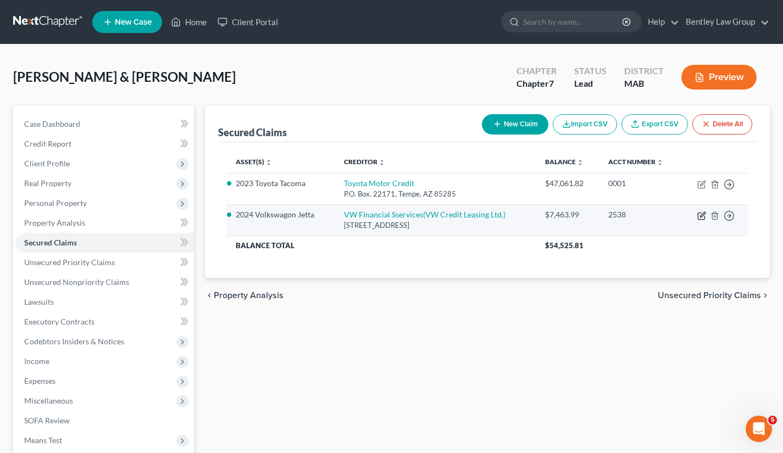
click at [700, 219] on icon "button" at bounding box center [701, 216] width 7 height 7
select select "14"
select select "8"
select select "0"
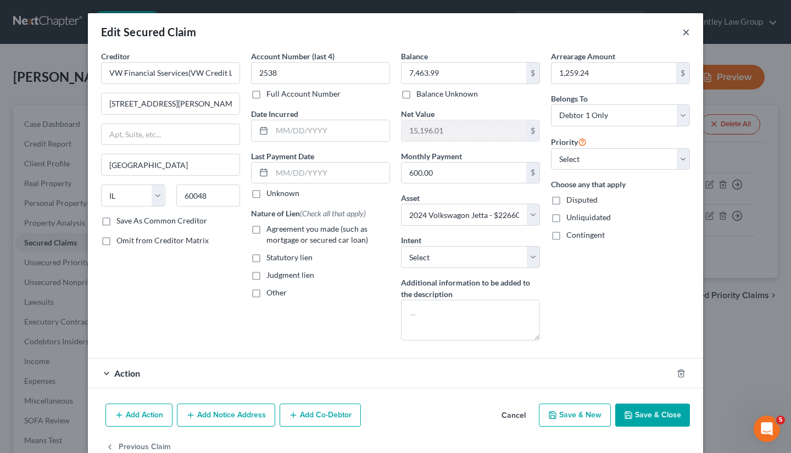
click at [682, 32] on button "×" at bounding box center [686, 31] width 8 height 13
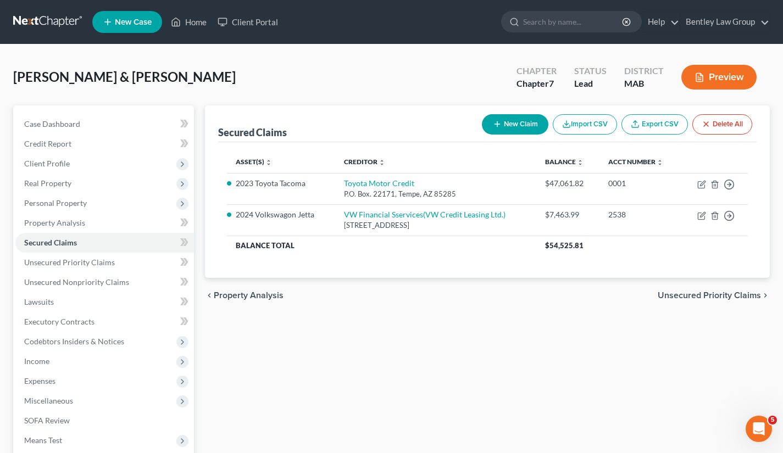
click at [435, 276] on div "Asset(s) expand_more expand_less unfold_more Creditor expand_more expand_less u…" at bounding box center [487, 210] width 538 height 136
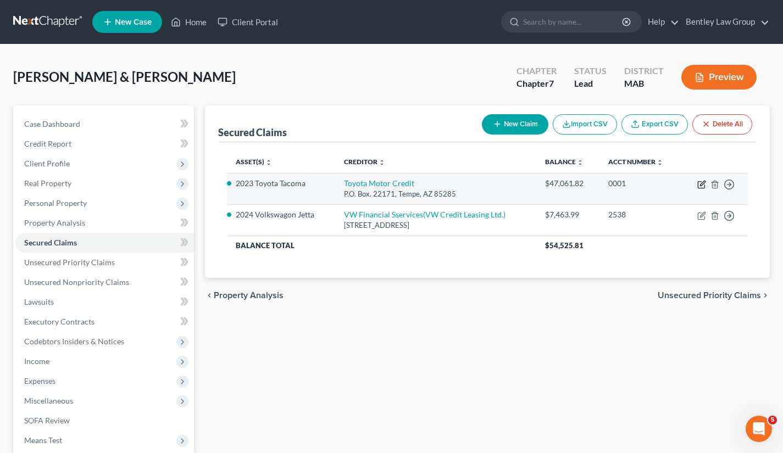
click at [700, 182] on icon "button" at bounding box center [701, 185] width 7 height 7
select select "3"
select select "7"
select select "1"
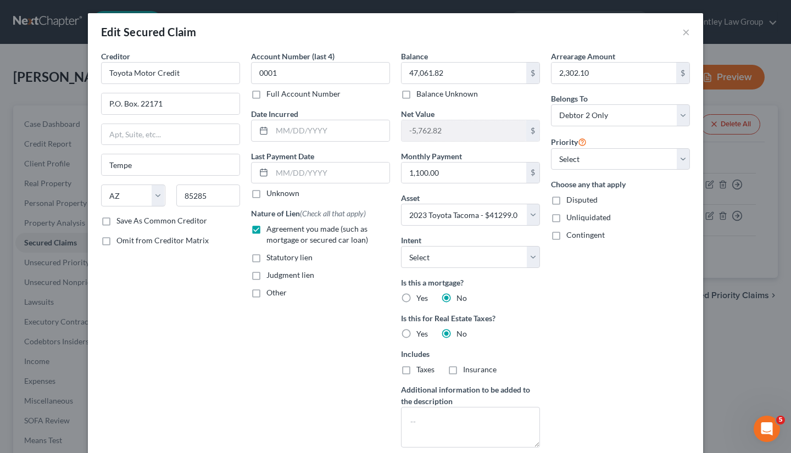
click at [764, 158] on div "Edit Secured Claim × Creditor * Toyota Motor Credit P.O. Box. 22171 Tempe State…" at bounding box center [395, 226] width 791 height 453
click at [682, 29] on button "×" at bounding box center [686, 31] width 8 height 13
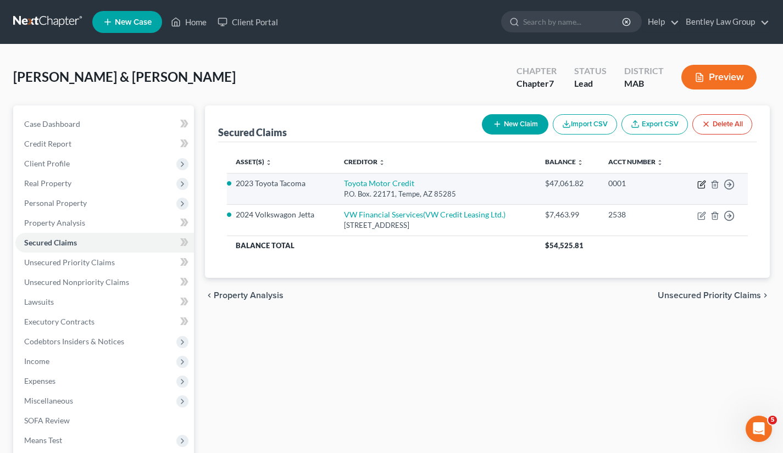
click at [701, 185] on icon "button" at bounding box center [701, 184] width 9 height 9
select select "3"
select select "7"
select select "1"
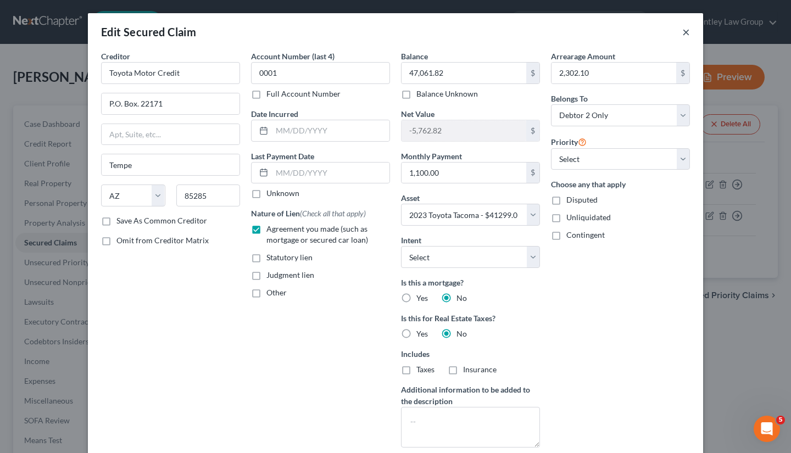
click at [682, 33] on button "×" at bounding box center [686, 31] width 8 height 13
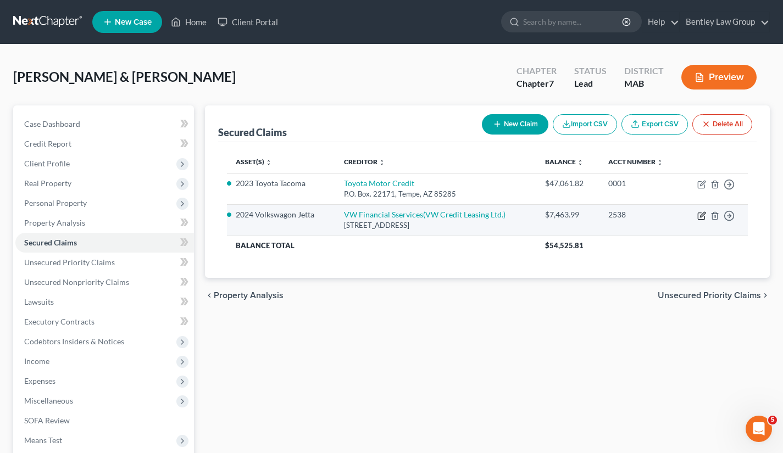
click at [701, 214] on icon "button" at bounding box center [702, 214] width 5 height 5
select select "14"
select select "8"
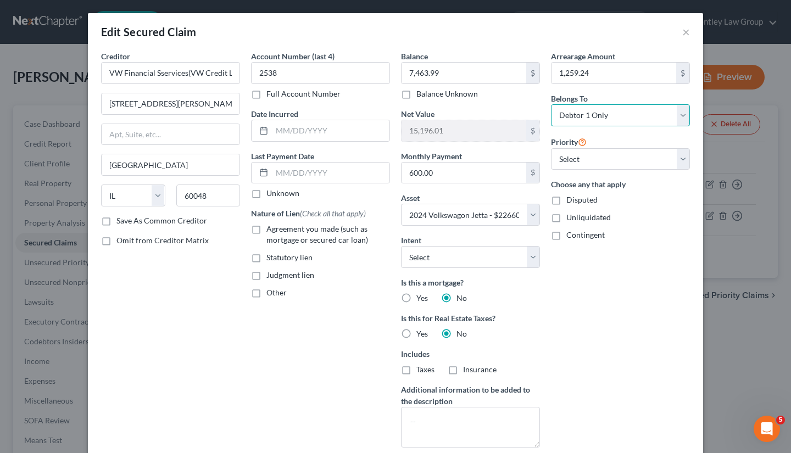
click at [678, 118] on select "Select Debtor 1 Only Debtor 2 Only Debtor 1 And Debtor 2 Only At Least One Of T…" at bounding box center [620, 115] width 139 height 22
select select "1"
click at [551, 104] on select "Select Debtor 1 Only Debtor 2 Only Debtor 1 And Debtor 2 Only At Least One Of T…" at bounding box center [620, 115] width 139 height 22
click at [679, 166] on select "Select 1st 2nd 3rd 4th 5th 6th 7th 8th 9th 10th 11th 12th 13th 14th 15th 16th 1…" at bounding box center [620, 159] width 139 height 22
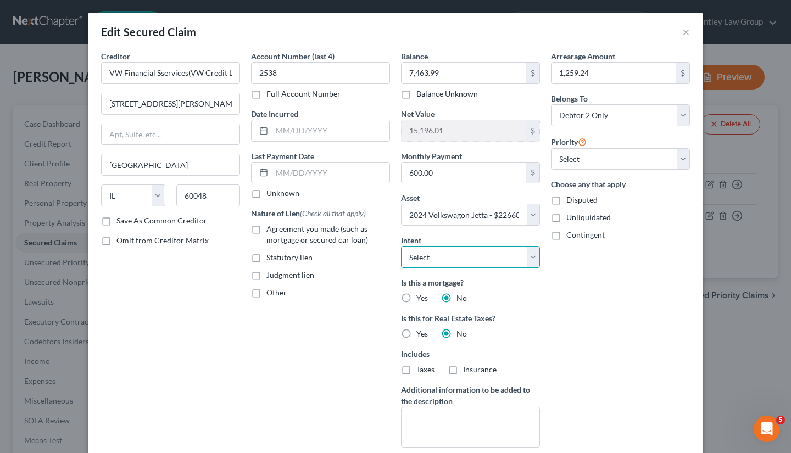
click at [534, 259] on select "Select Surrender Redeem Reaffirm Avoid Other" at bounding box center [470, 257] width 139 height 22
click at [743, 329] on div "Edit Secured Claim × Creditor * VW Financial Sservices(VW Credit Leasing Ltd.) …" at bounding box center [395, 226] width 791 height 453
click at [421, 417] on textarea at bounding box center [470, 427] width 139 height 41
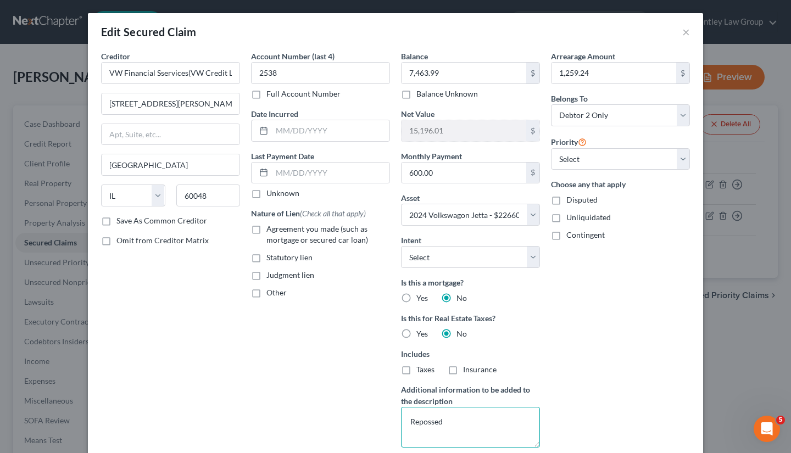
click at [421, 422] on textarea "Repossed" at bounding box center [470, 427] width 139 height 41
click at [445, 421] on textarea "Repossed" at bounding box center [470, 427] width 139 height 41
click at [416, 423] on textarea "Repossed" at bounding box center [470, 427] width 139 height 41
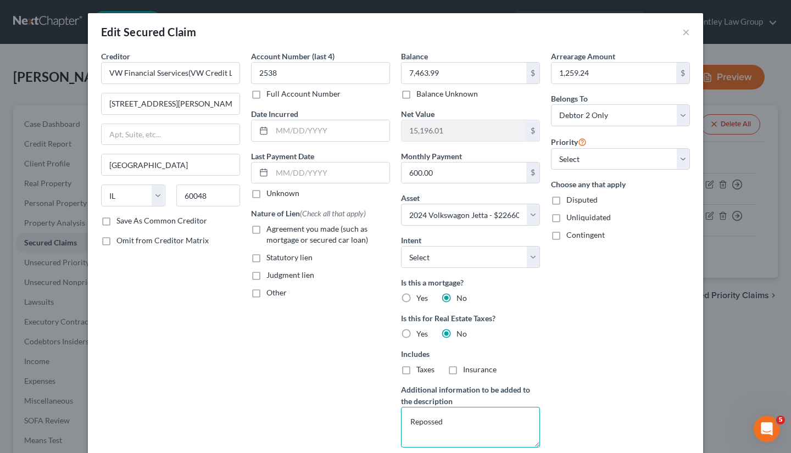
click at [432, 423] on textarea "Repossed" at bounding box center [470, 427] width 139 height 41
type textarea "Repossessed in [DATE]"
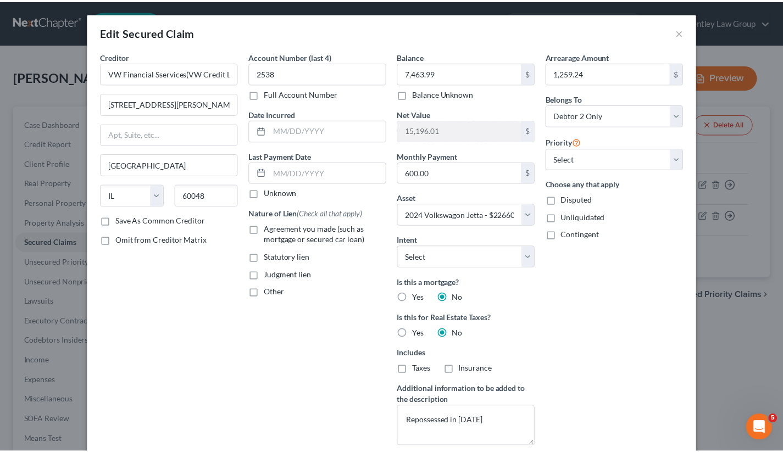
scroll to position [134, 0]
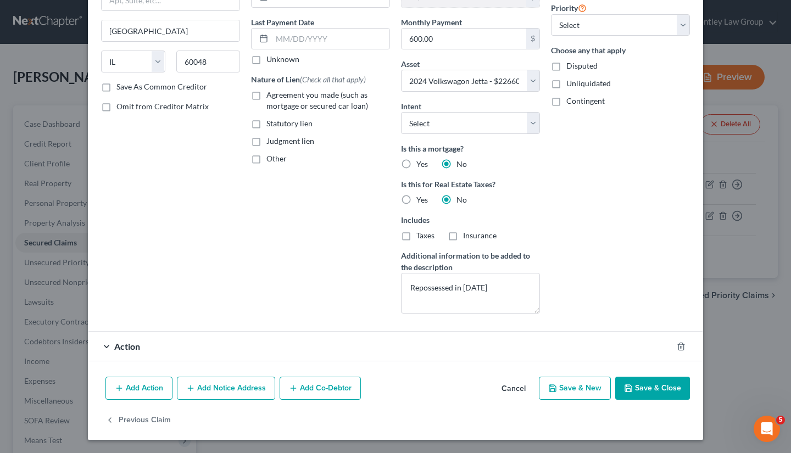
click at [266, 94] on label "Agreement you made (such as mortgage or secured car loan)" at bounding box center [328, 101] width 124 height 22
click at [271, 94] on input "Agreement you made (such as mortgage or secured car loan)" at bounding box center [274, 93] width 7 height 7
checkbox input "true"
click at [641, 390] on button "Save & Close" at bounding box center [652, 388] width 75 height 23
select select
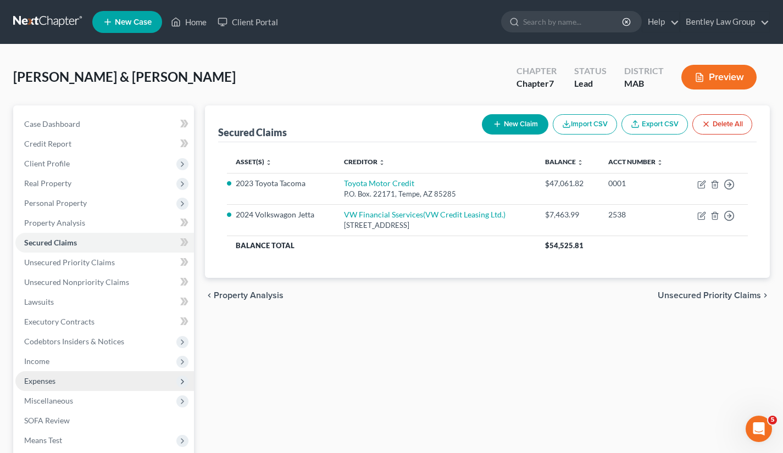
click at [48, 383] on span "Expenses" at bounding box center [39, 380] width 31 height 9
click at [494, 381] on div "Secured Claims New Claim Import CSV Export CSV Delete All Asset(s) expand_more …" at bounding box center [487, 392] width 576 height 575
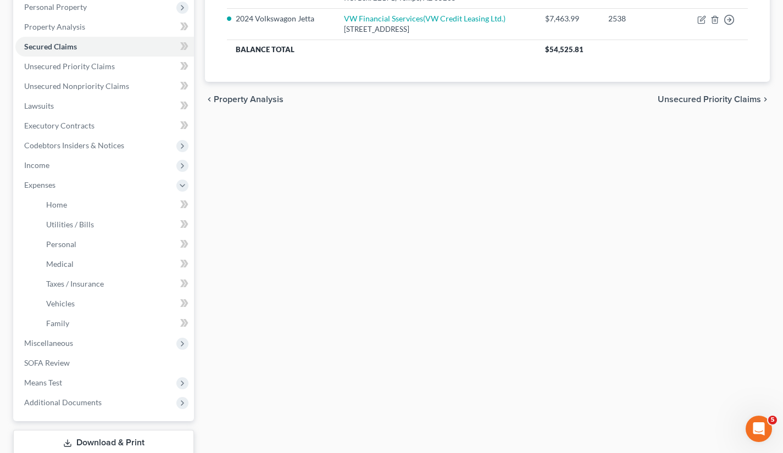
scroll to position [198, 0]
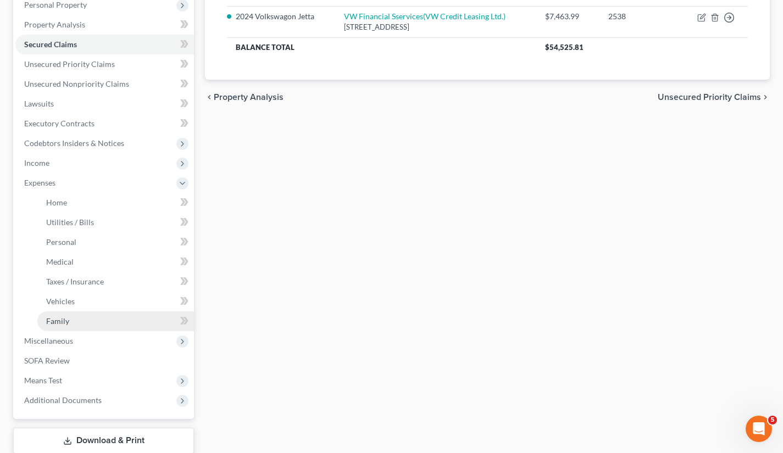
click at [74, 319] on link "Family" at bounding box center [115, 321] width 157 height 20
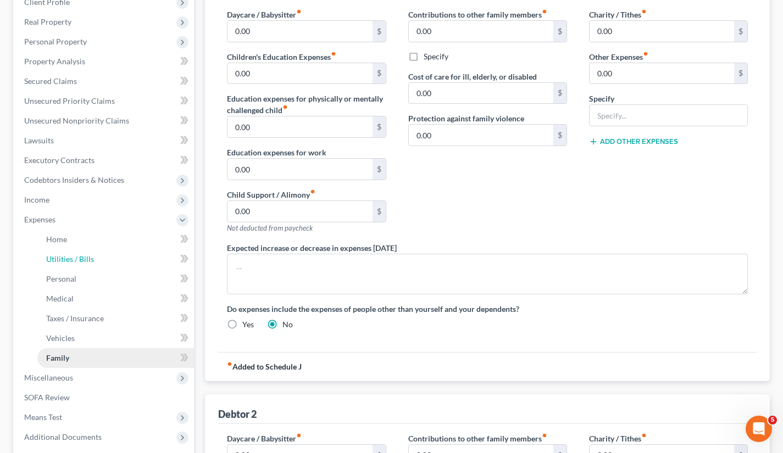
scroll to position [79, 0]
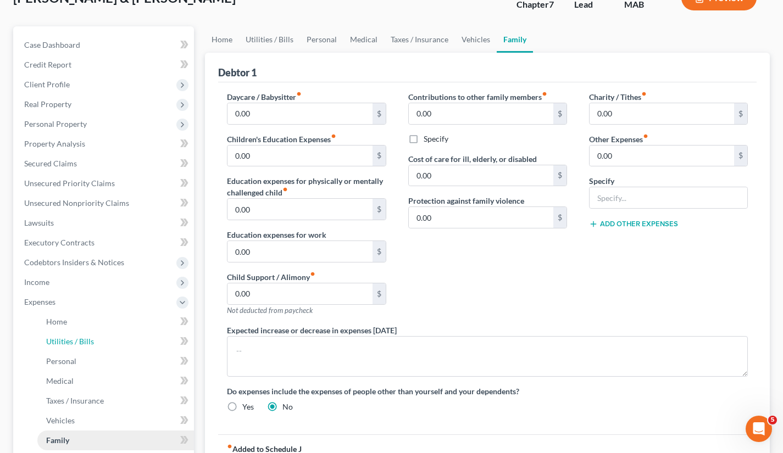
click at [74, 319] on ul "Case Dashboard Payments Invoices Payments Payments Credit Report Client Profile" at bounding box center [104, 282] width 179 height 494
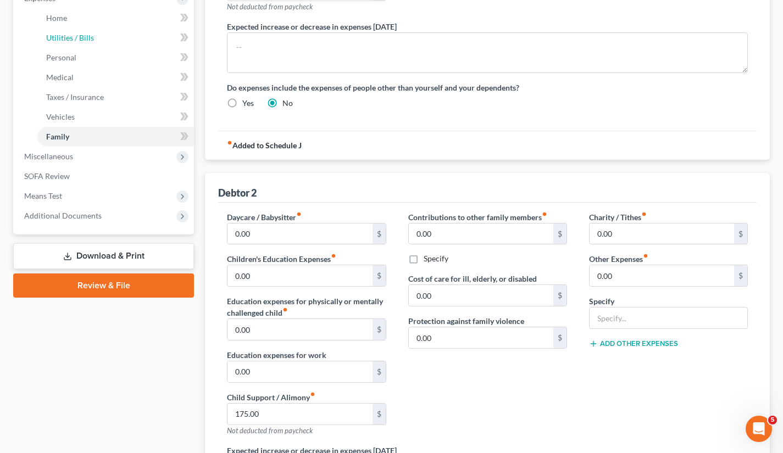
scroll to position [392, 0]
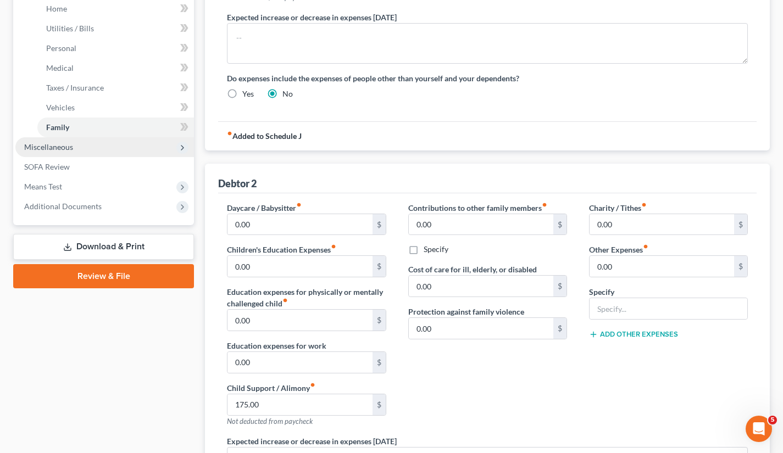
click at [57, 144] on span "Miscellaneous" at bounding box center [48, 146] width 49 height 9
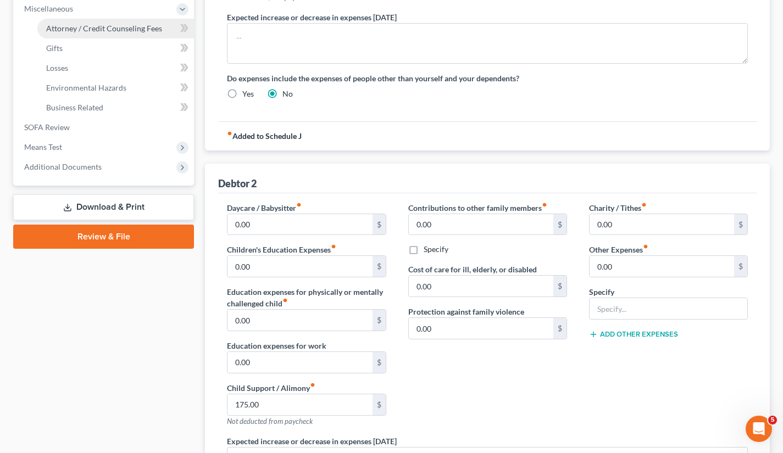
click at [124, 23] on link "Attorney / Credit Counseling Fees" at bounding box center [115, 29] width 157 height 20
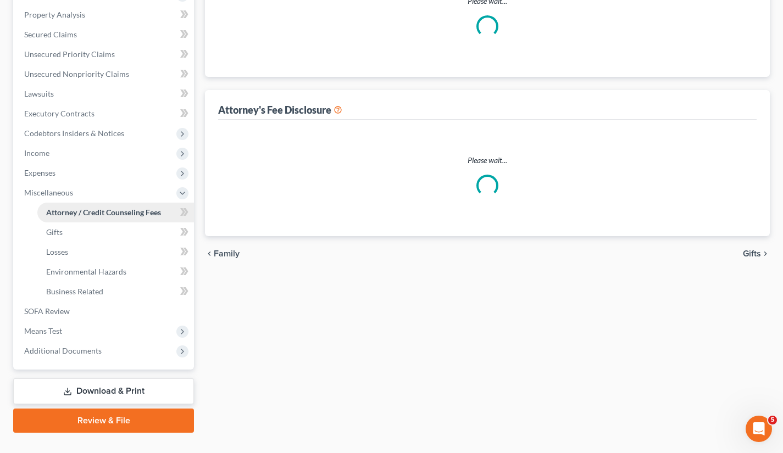
select select "0"
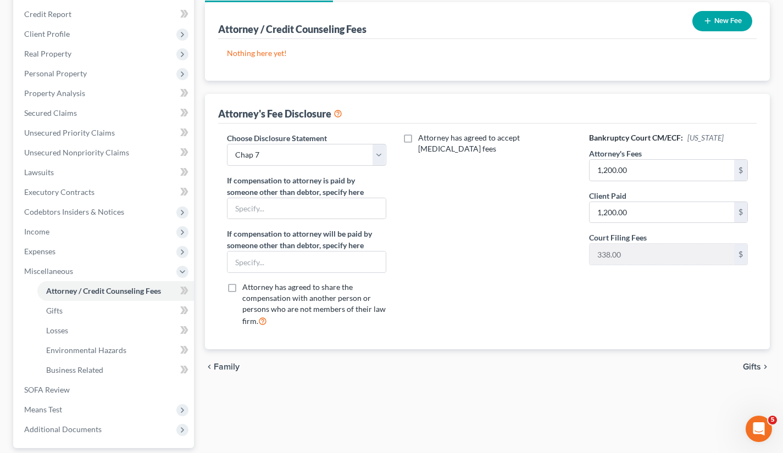
scroll to position [130, 0]
click at [78, 309] on link "Gifts" at bounding box center [115, 310] width 157 height 20
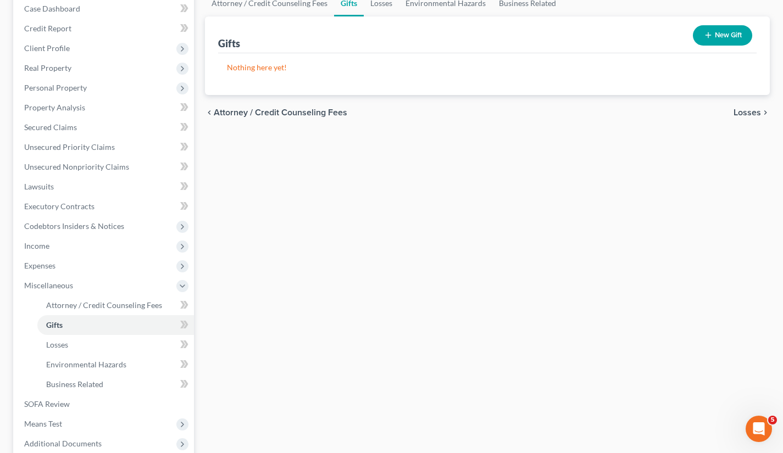
scroll to position [120, 0]
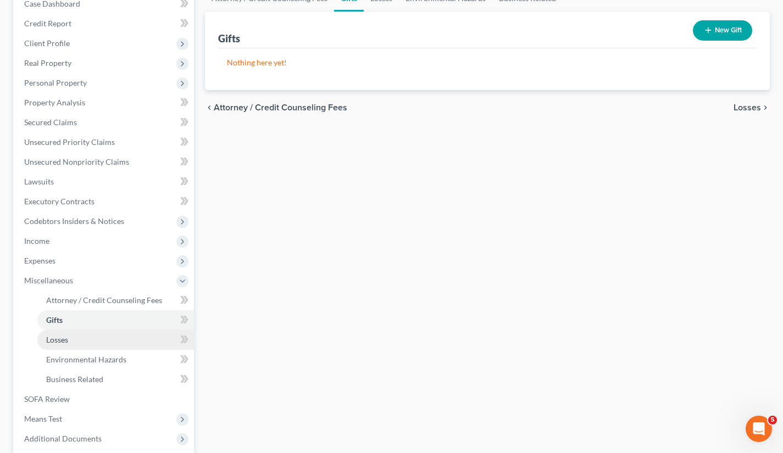
click at [68, 341] on span "Losses" at bounding box center [57, 339] width 22 height 9
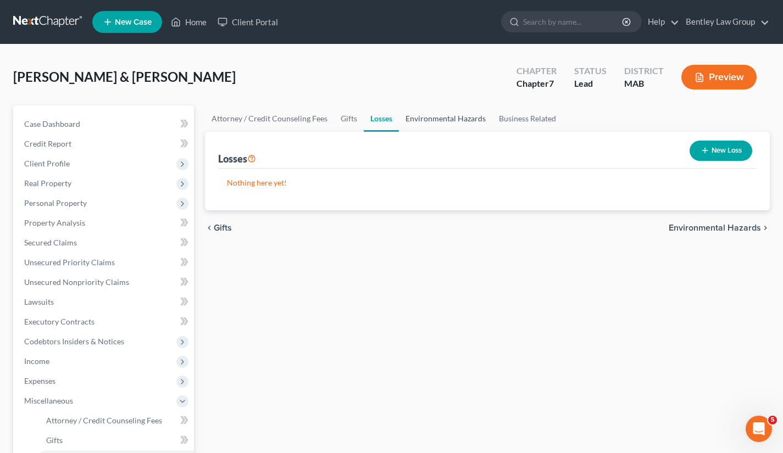
click at [436, 118] on link "Environmental Hazards" at bounding box center [445, 118] width 93 height 26
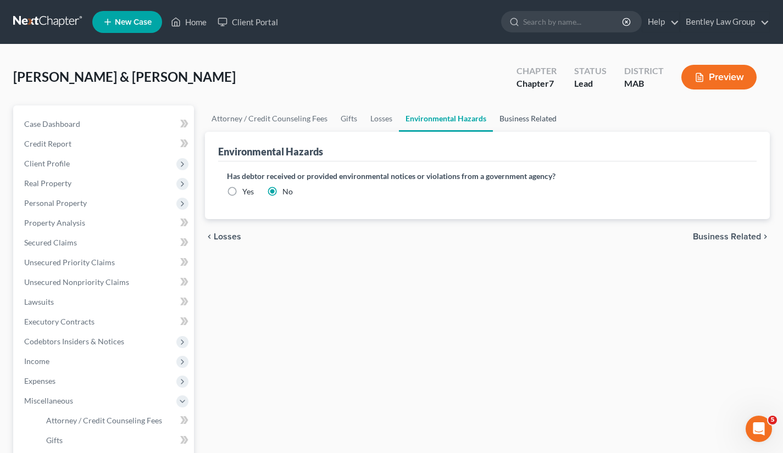
click at [515, 114] on link "Business Related" at bounding box center [528, 118] width 70 height 26
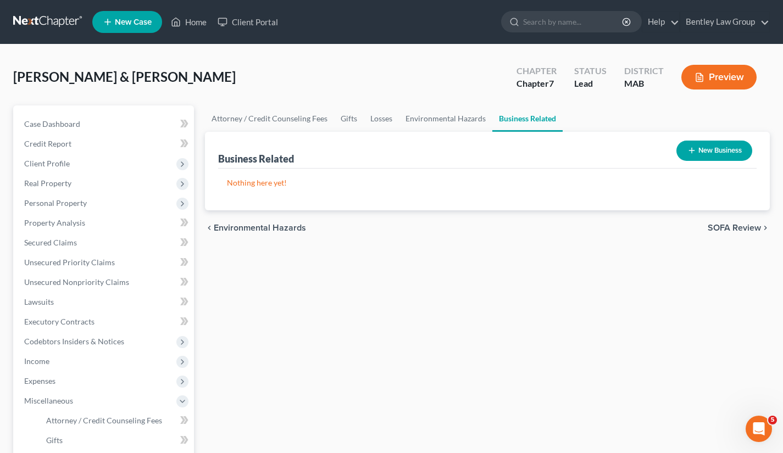
scroll to position [228, 0]
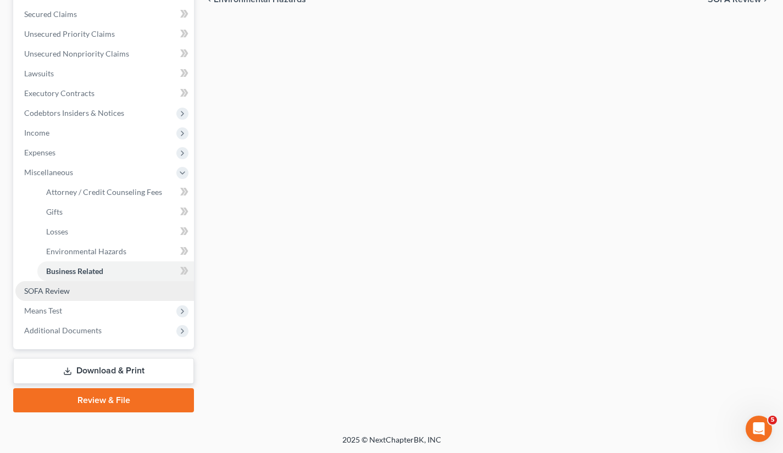
click at [64, 286] on span "SOFA Review" at bounding box center [47, 290] width 46 height 9
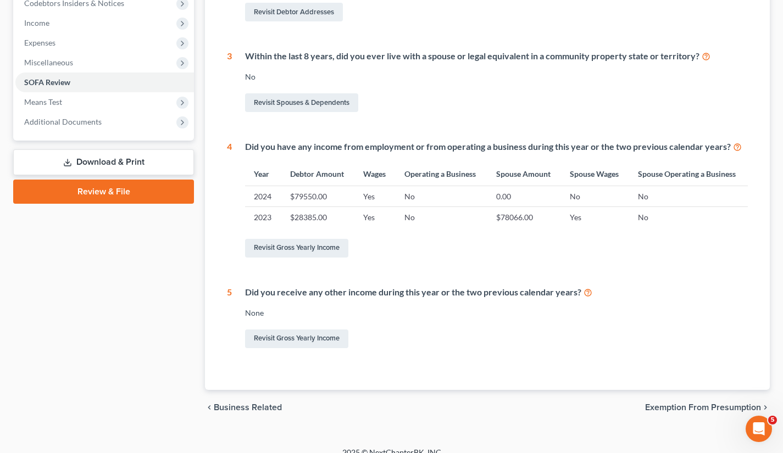
scroll to position [341, 0]
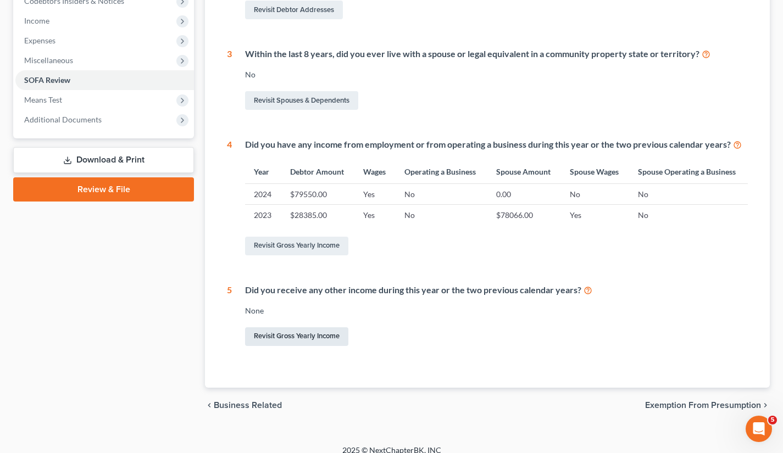
click at [320, 332] on link "Revisit Gross Yearly Income" at bounding box center [296, 336] width 103 height 19
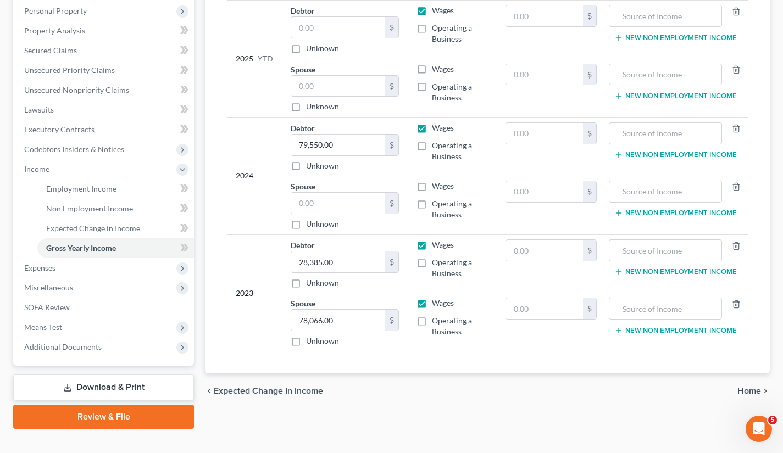
scroll to position [209, 0]
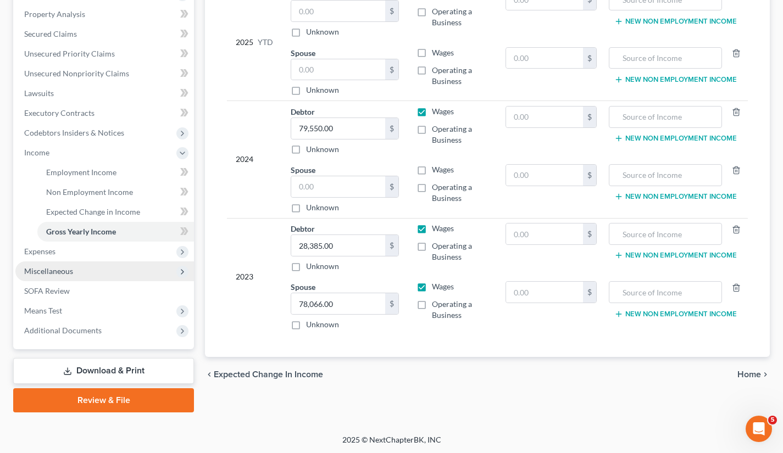
click at [94, 265] on span "Miscellaneous" at bounding box center [104, 271] width 179 height 20
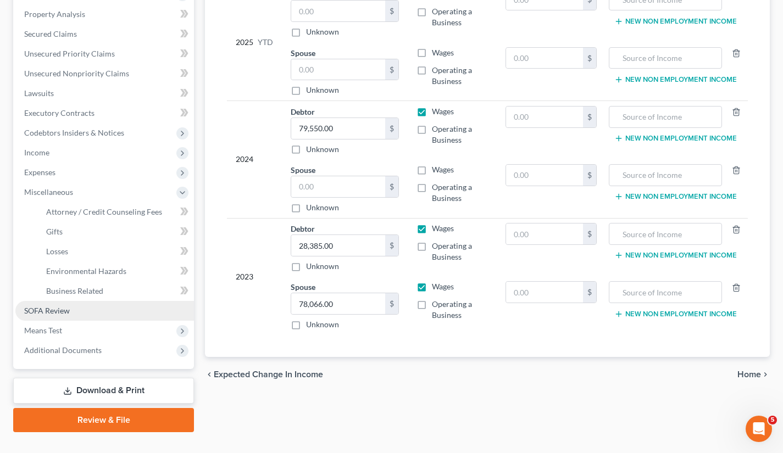
click at [82, 308] on link "SOFA Review" at bounding box center [104, 311] width 179 height 20
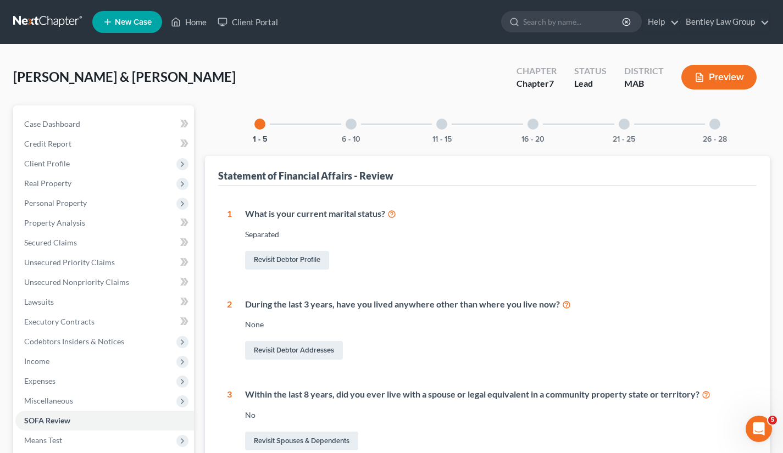
scroll to position [351, 0]
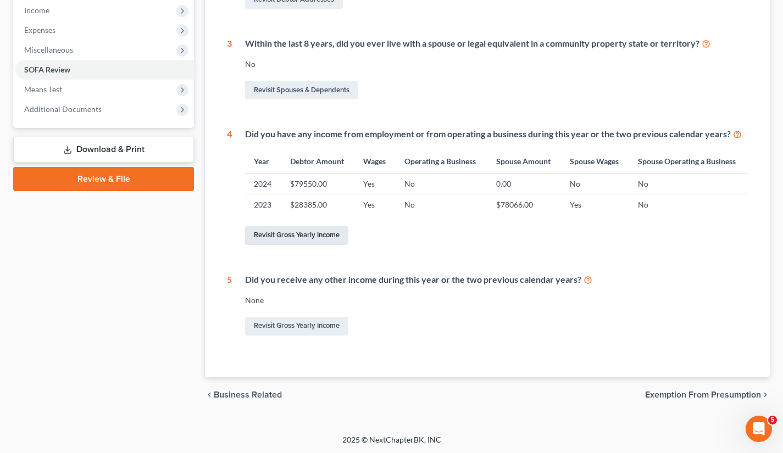
click at [314, 230] on link "Revisit Gross Yearly Income" at bounding box center [296, 235] width 103 height 19
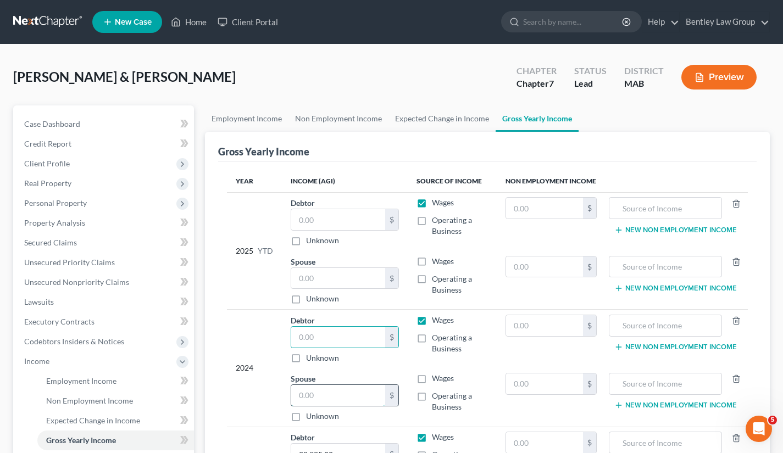
click at [316, 398] on input "text" at bounding box center [338, 395] width 94 height 21
paste input "79,550.00"
type input "79,550.00"
click at [432, 378] on label "Wages" at bounding box center [443, 378] width 22 height 11
click at [436, 378] on input "Wages" at bounding box center [439, 376] width 7 height 7
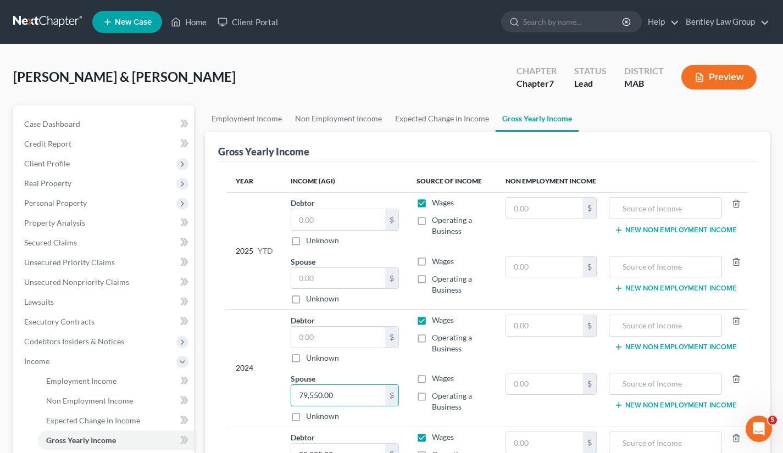
checkbox input "true"
click at [432, 320] on label "Wages" at bounding box center [443, 320] width 22 height 11
click at [436, 320] on input "Wages" at bounding box center [439, 318] width 7 height 7
checkbox input "false"
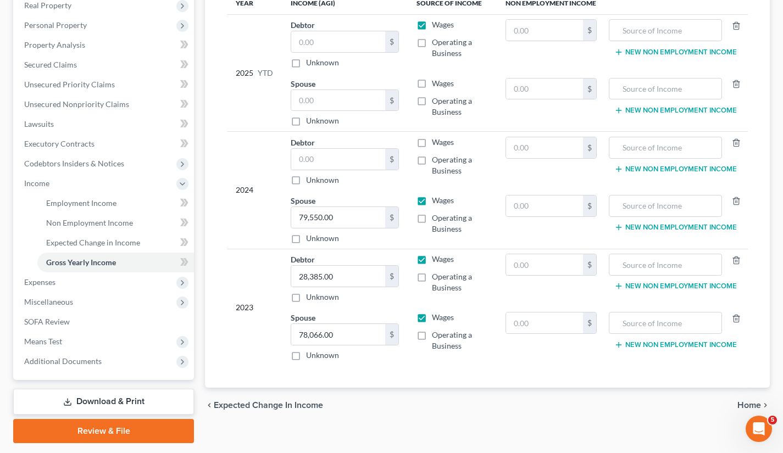
scroll to position [178, 0]
click at [121, 322] on link "SOFA Review" at bounding box center [104, 322] width 179 height 20
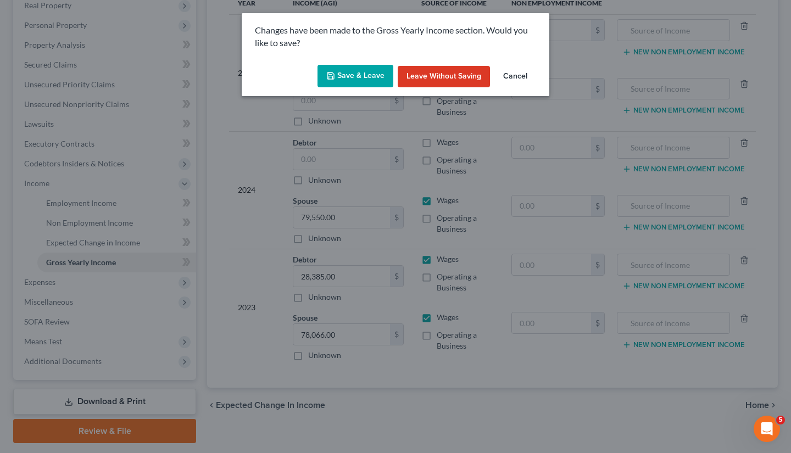
click at [354, 75] on button "Save & Leave" at bounding box center [355, 76] width 76 height 23
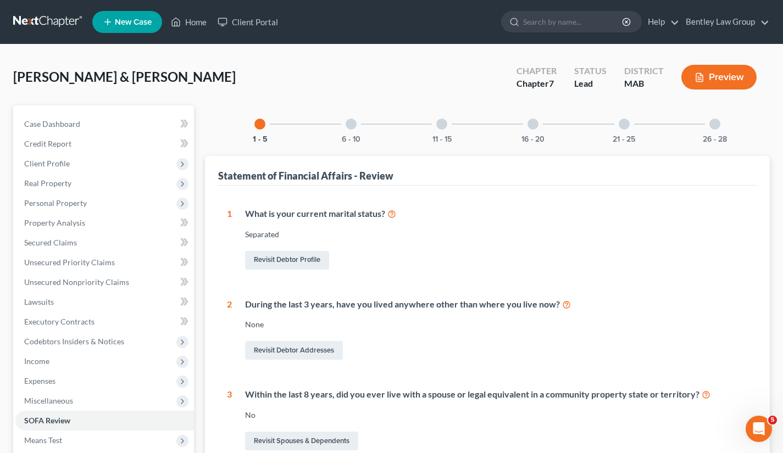
scroll to position [351, 0]
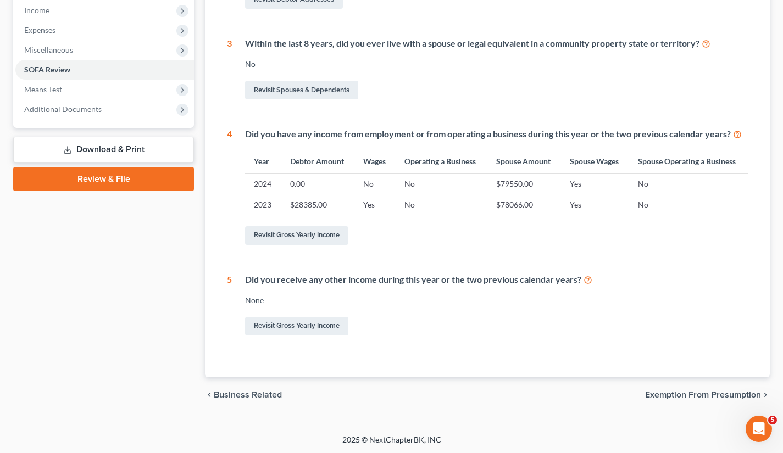
click at [664, 391] on span "Exemption from Presumption" at bounding box center [703, 395] width 116 height 9
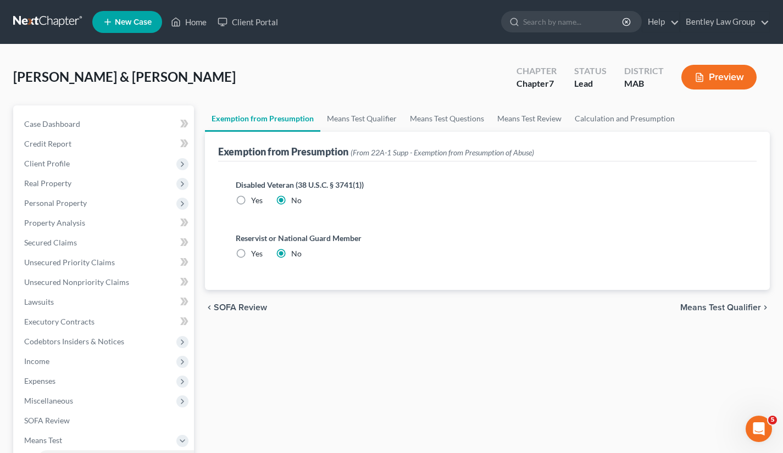
click at [721, 307] on span "Means Test Qualifier" at bounding box center [720, 307] width 81 height 9
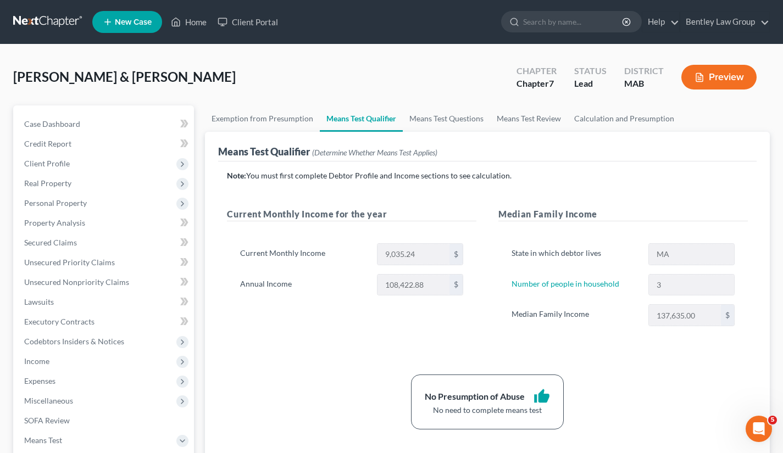
scroll to position [228, 0]
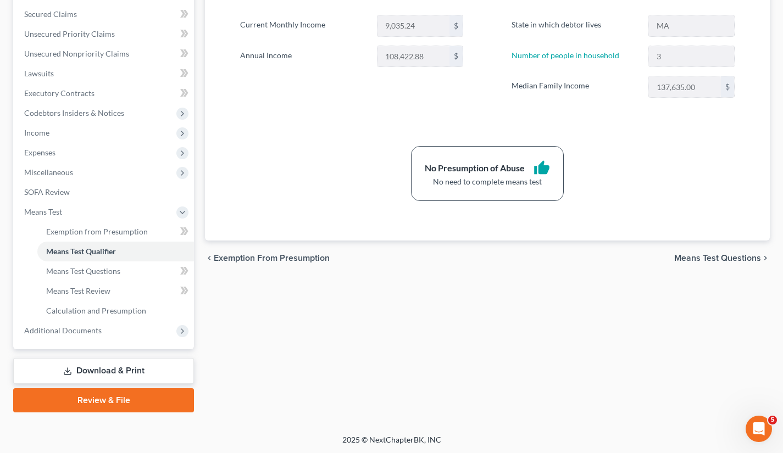
click at [705, 262] on span "Means Test Questions" at bounding box center [717, 258] width 87 height 9
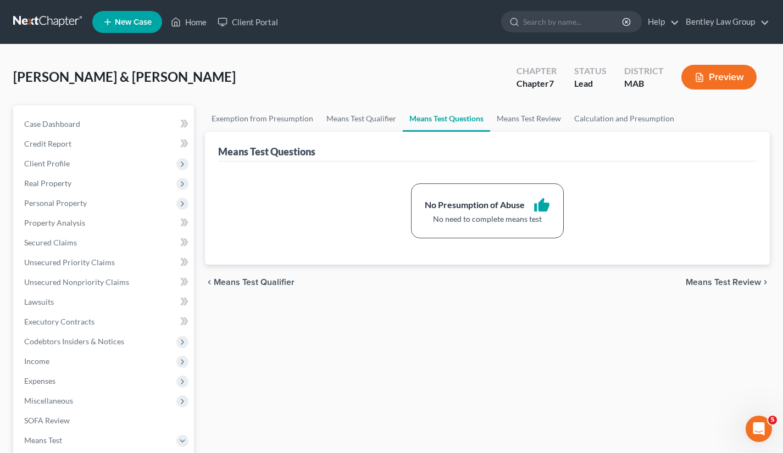
click at [710, 281] on span "Means Test Review" at bounding box center [722, 282] width 75 height 9
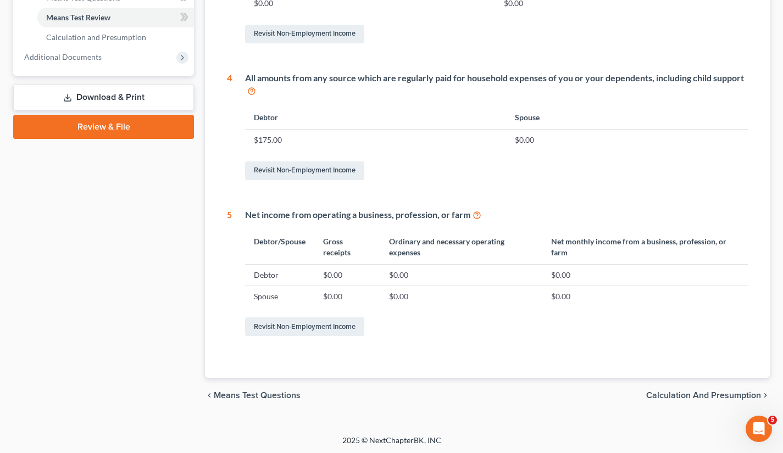
scroll to position [503, 0]
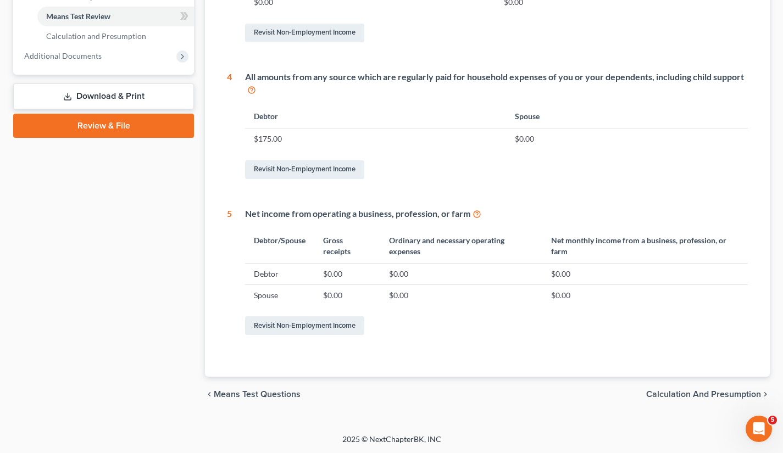
click at [696, 397] on span "Calculation and Presumption" at bounding box center [703, 394] width 115 height 9
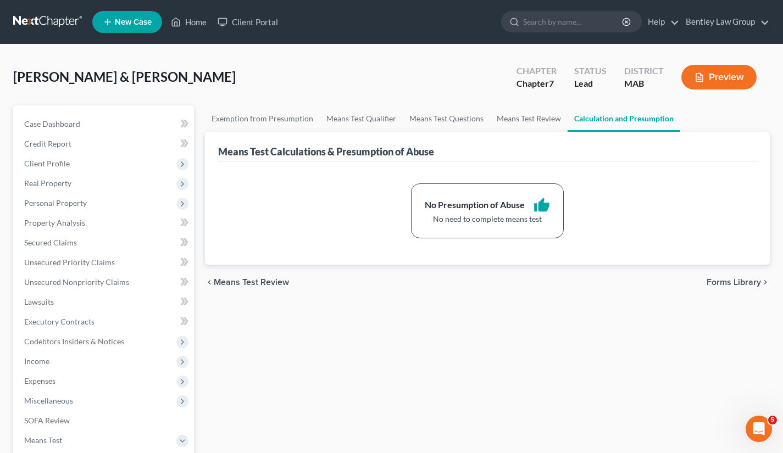
scroll to position [228, 0]
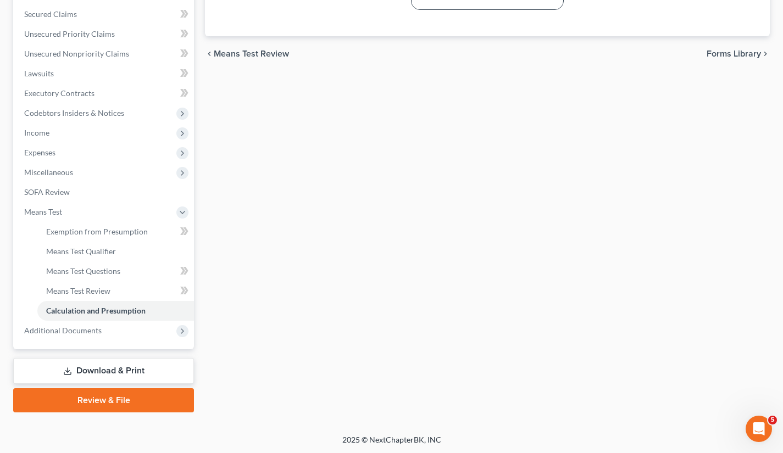
click at [155, 369] on link "Download & Print" at bounding box center [103, 371] width 181 height 26
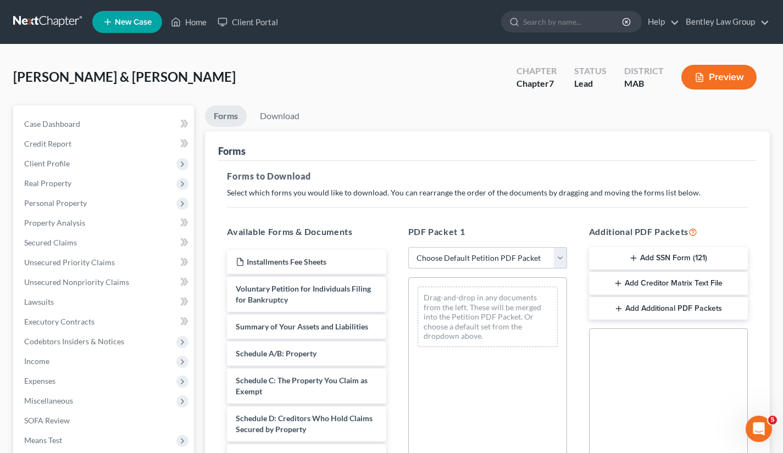
click at [563, 258] on select "Choose Default Petition PDF Packet Complete Bankruptcy Petition (all forms and …" at bounding box center [487, 258] width 159 height 22
click at [77, 169] on span "Client Profile" at bounding box center [104, 164] width 179 height 20
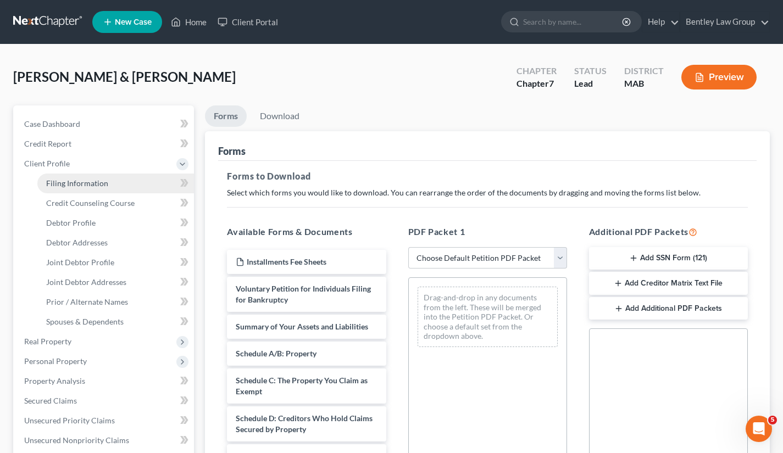
click at [78, 183] on span "Filing Information" at bounding box center [77, 183] width 62 height 9
select select "1"
select select "0"
select select "39"
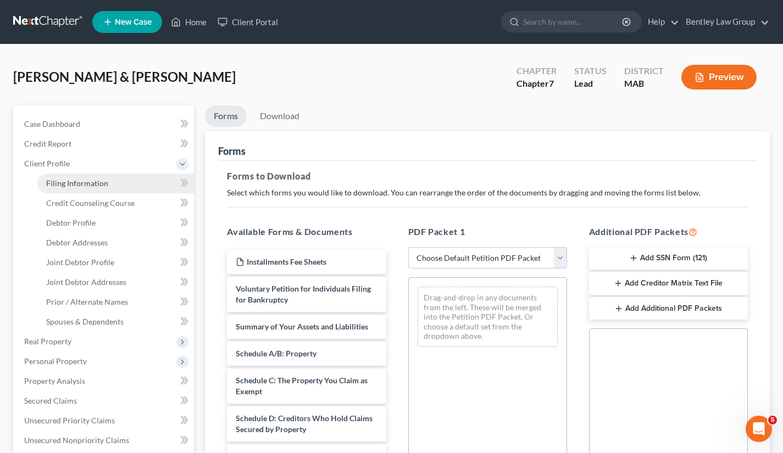
select select "0"
select select "22"
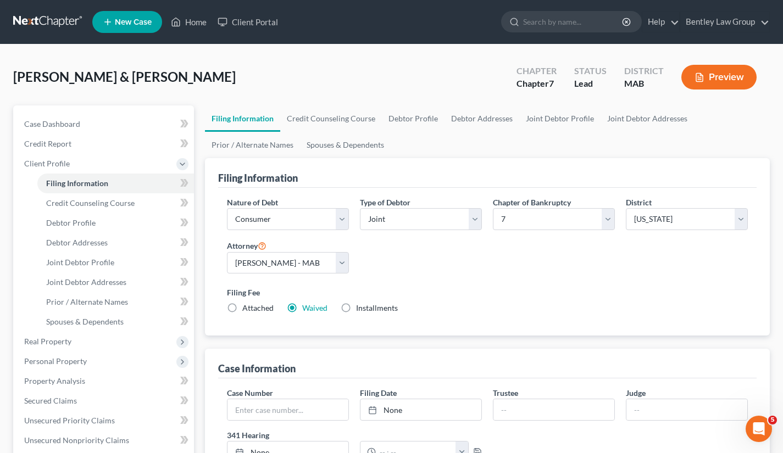
click at [356, 309] on label "Installments Installments" at bounding box center [377, 308] width 42 height 11
click at [360, 309] on input "Installments Installments" at bounding box center [363, 306] width 7 height 7
radio input "true"
radio input "false"
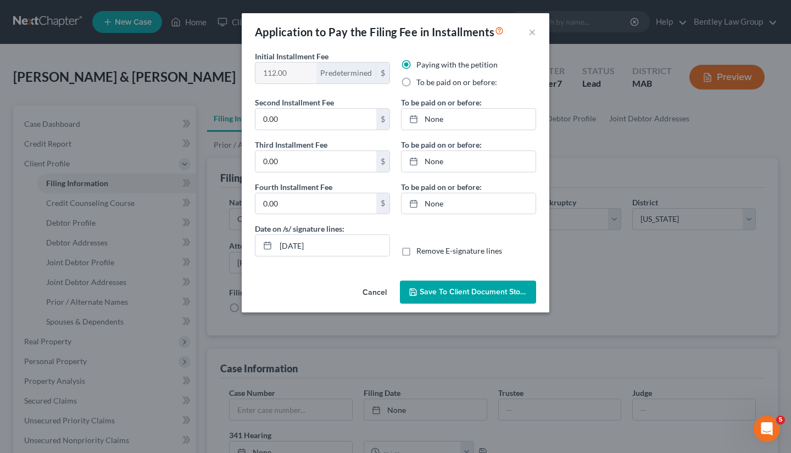
click at [432, 292] on span "Save to Client Document Storage" at bounding box center [478, 291] width 116 height 9
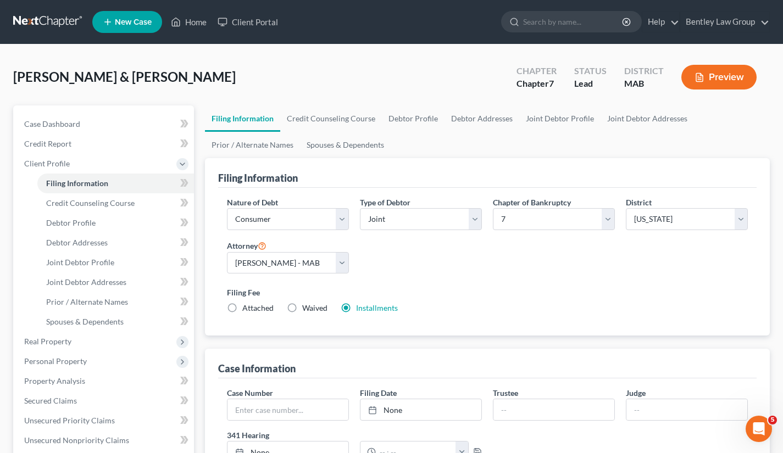
scroll to position [341, 0]
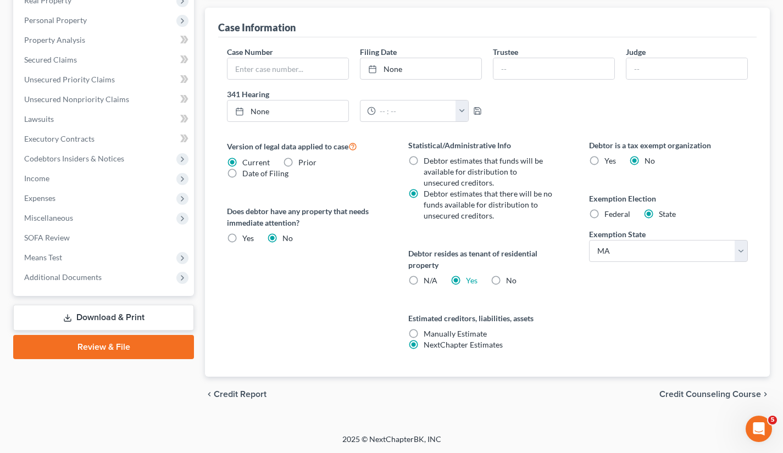
click at [90, 315] on link "Download & Print" at bounding box center [103, 318] width 181 height 26
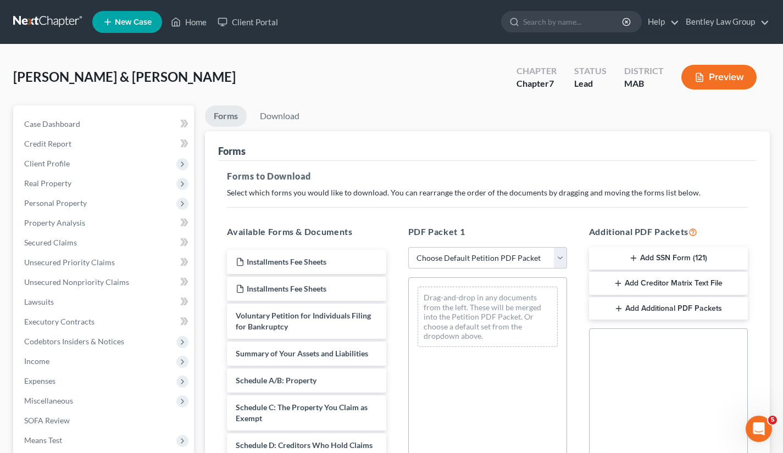
click at [562, 260] on select "Choose Default Petition PDF Packet Complete Bankruptcy Petition (all forms and …" at bounding box center [487, 258] width 159 height 22
select select "0"
click at [408, 247] on select "Choose Default Petition PDF Packet Complete Bankruptcy Petition (all forms and …" at bounding box center [487, 258] width 159 height 22
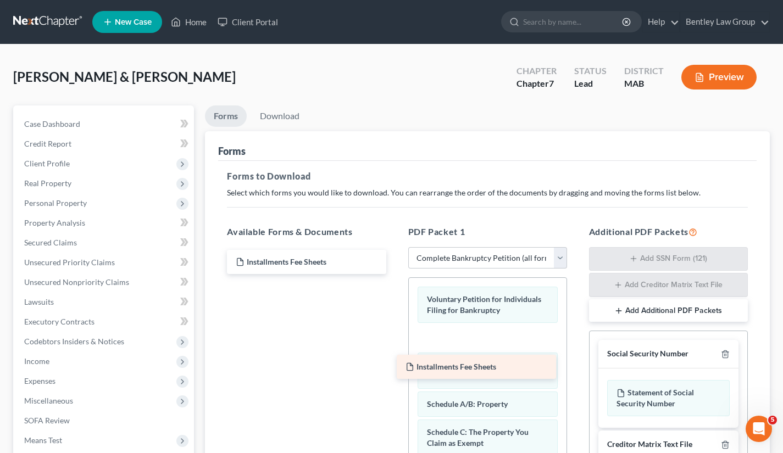
drag, startPoint x: 353, startPoint y: 264, endPoint x: 525, endPoint y: 377, distance: 206.3
click at [394, 274] on div "Installments Fee Sheets Installments Fee Sheets Installments Fee Sheets" at bounding box center [306, 262] width 176 height 24
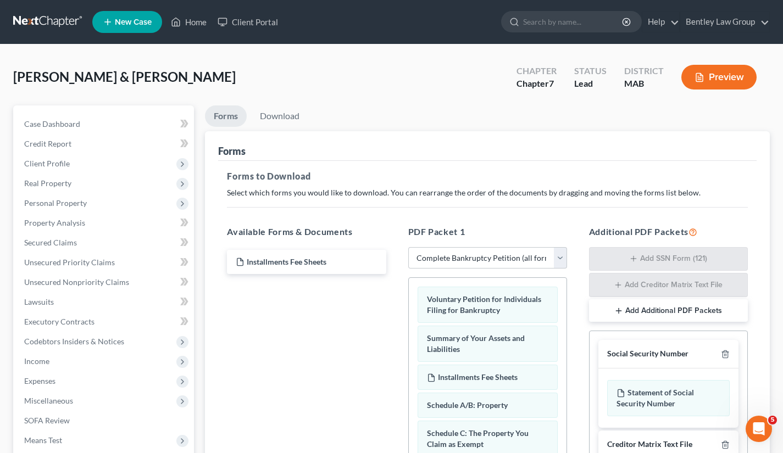
click at [525, 377] on div "Installments Fee Sheets" at bounding box center [487, 377] width 140 height 25
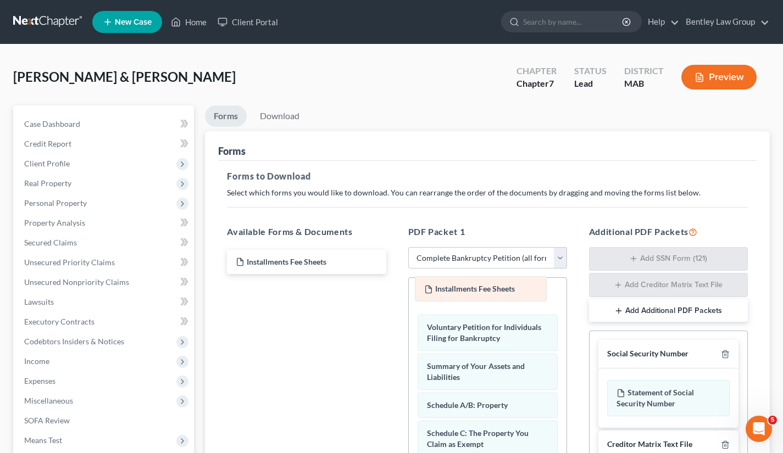
drag, startPoint x: 525, startPoint y: 377, endPoint x: 522, endPoint y: 289, distance: 87.9
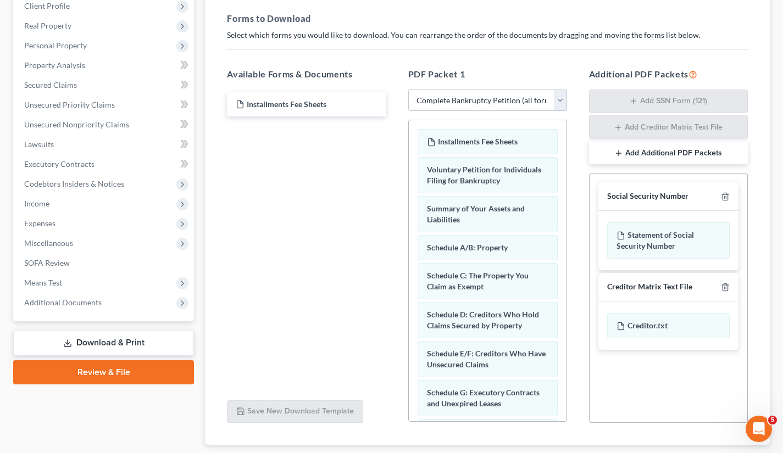
scroll to position [226, 0]
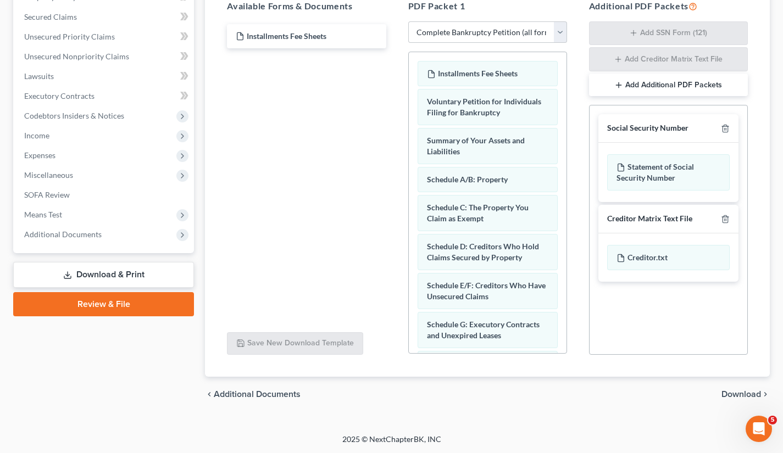
click at [736, 397] on span "Download" at bounding box center [741, 394] width 40 height 9
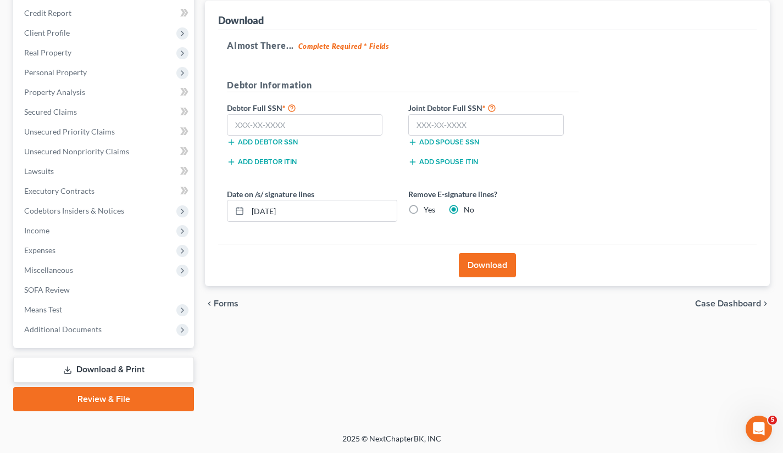
scroll to position [130, 0]
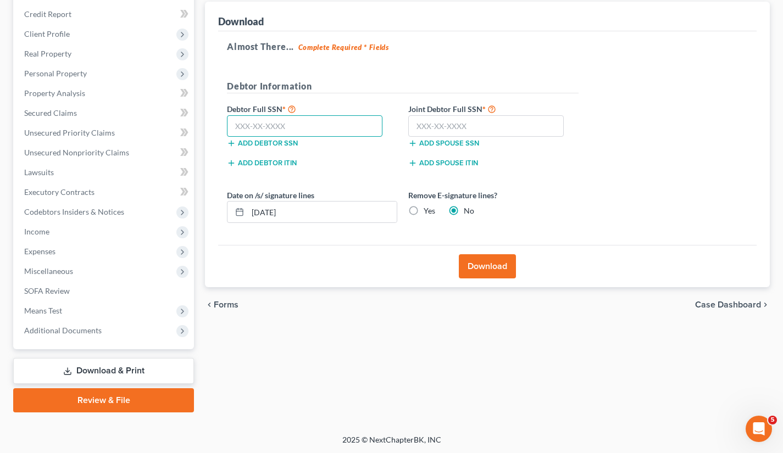
click at [327, 127] on input "text" at bounding box center [304, 126] width 155 height 22
type input "018-66-0737"
click at [443, 124] on input "text" at bounding box center [485, 126] width 155 height 22
paste input "223-91-6305"
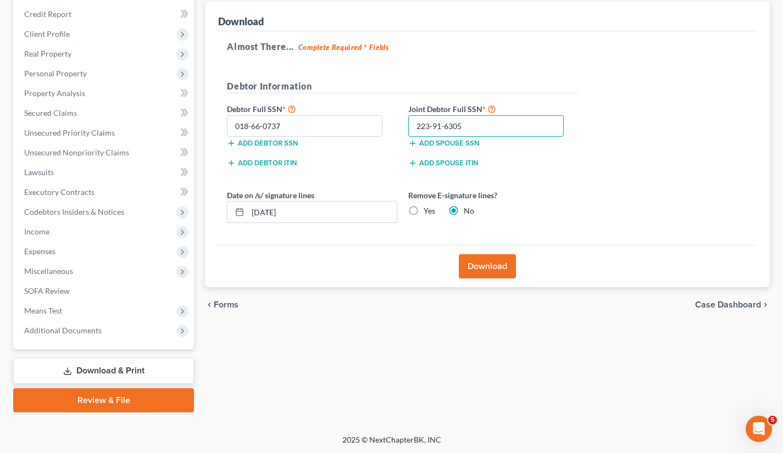
type input "223-91-6305"
click at [528, 168] on div "Add spouse ITIN" at bounding box center [493, 167] width 181 height 20
click at [423, 211] on label "Yes" at bounding box center [429, 210] width 12 height 11
click at [428, 211] on input "Yes" at bounding box center [431, 208] width 7 height 7
radio input "true"
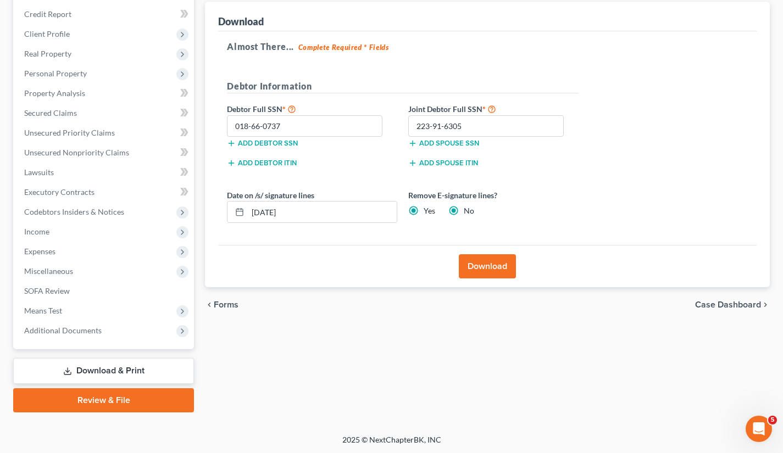
radio input "false"
click at [357, 211] on input "[DATE]" at bounding box center [322, 212] width 149 height 21
click at [473, 263] on button "Download" at bounding box center [487, 266] width 57 height 24
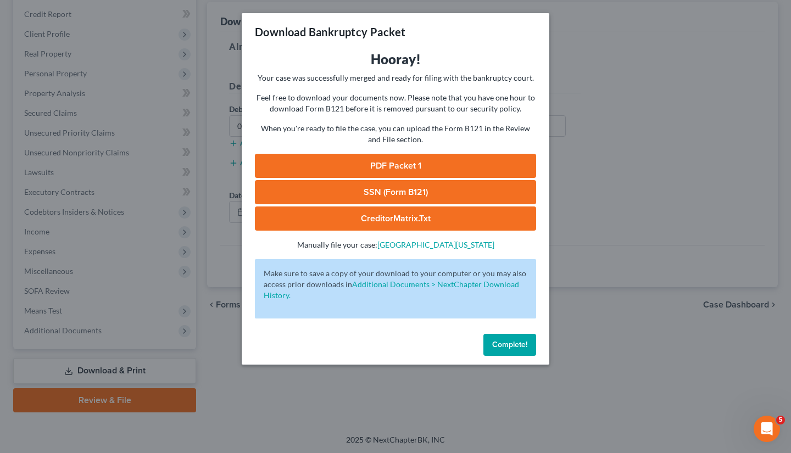
click at [611, 208] on div "Download Bankruptcy Packet Hooray! Your case was successfully merged and ready …" at bounding box center [395, 226] width 791 height 453
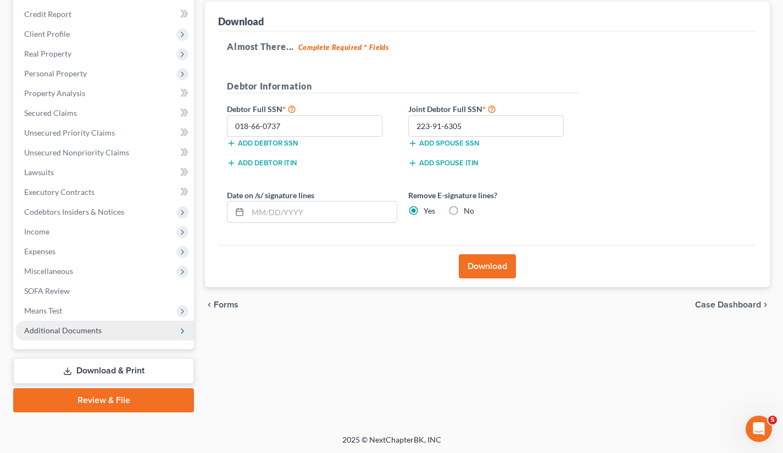
click at [103, 326] on span "Additional Documents" at bounding box center [104, 331] width 179 height 20
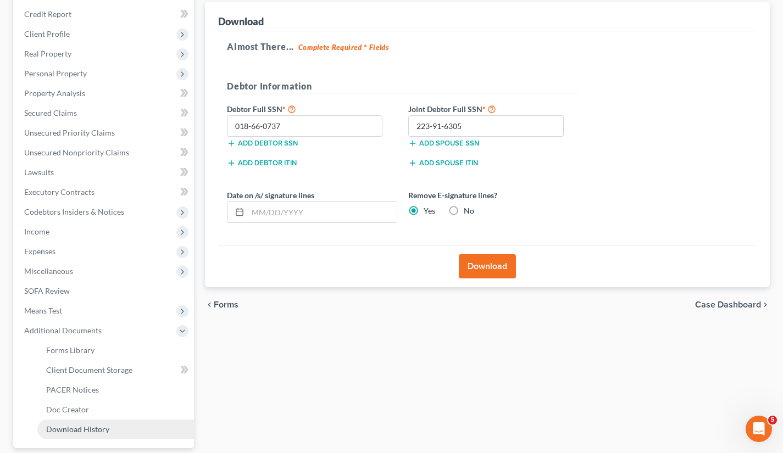
click at [94, 427] on span "Download History" at bounding box center [77, 429] width 63 height 9
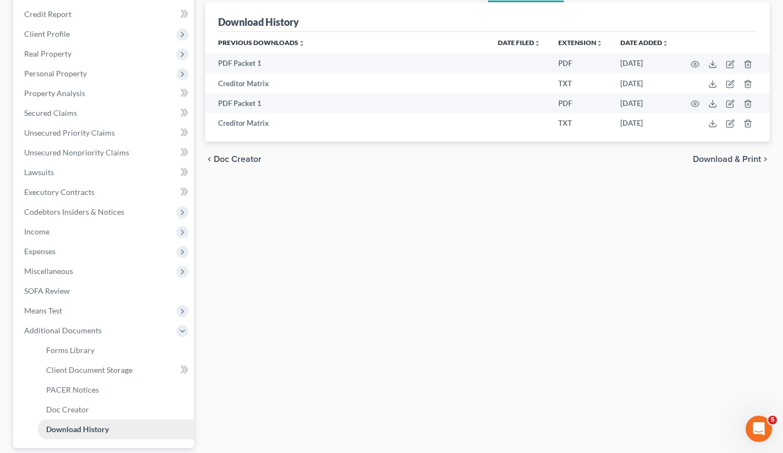
scroll to position [19, 0]
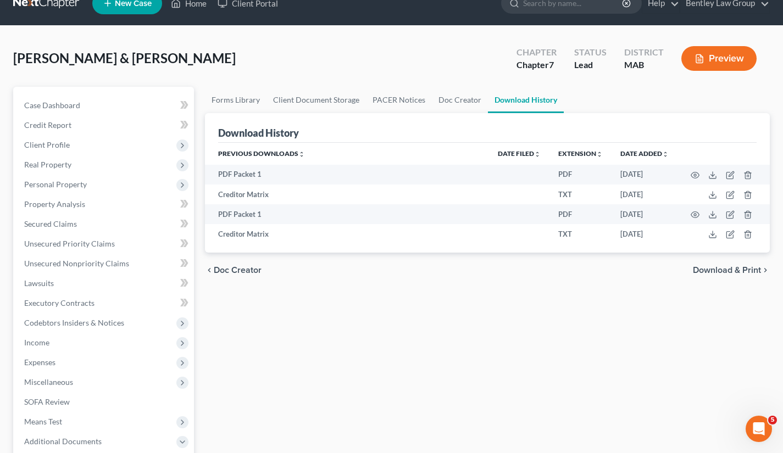
click at [94, 427] on ul "Case Dashboard Payments Invoices Payments Payments Credit Report Client Profile" at bounding box center [104, 323] width 179 height 455
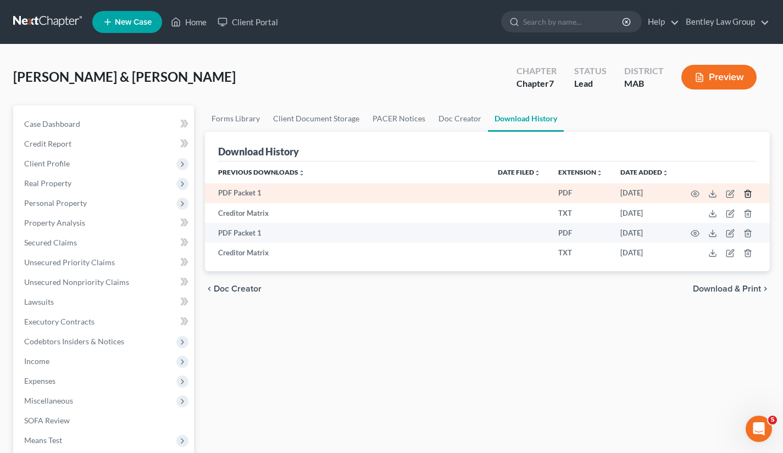
click at [750, 191] on icon "button" at bounding box center [747, 193] width 9 height 9
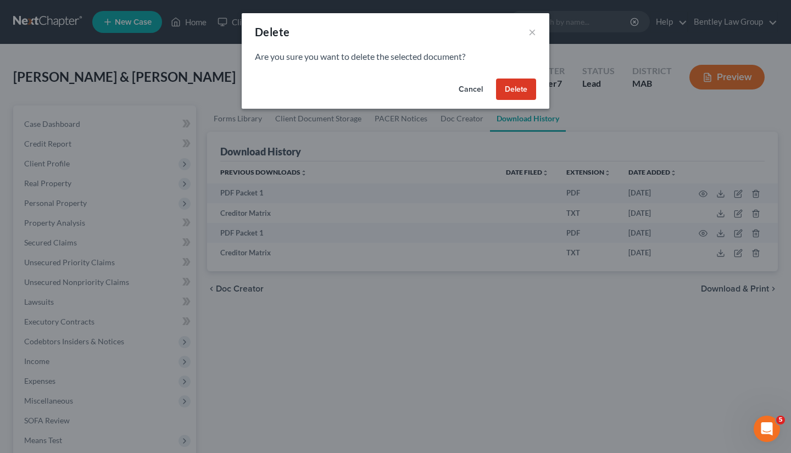
click at [520, 81] on button "Delete" at bounding box center [516, 90] width 40 height 22
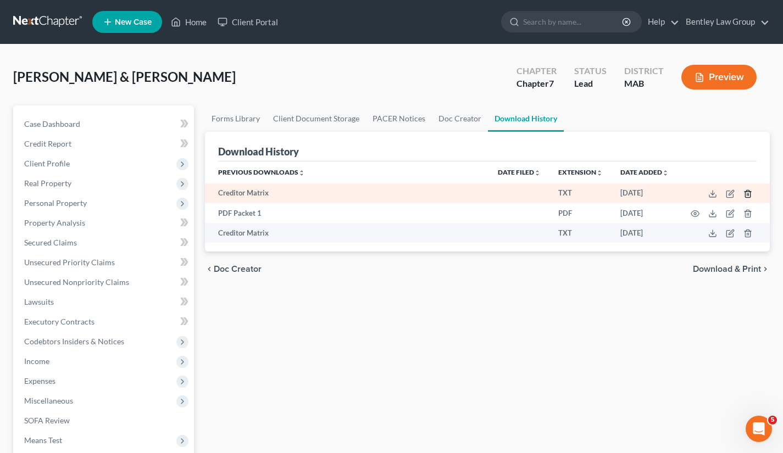
click at [751, 192] on icon "button" at bounding box center [747, 193] width 9 height 9
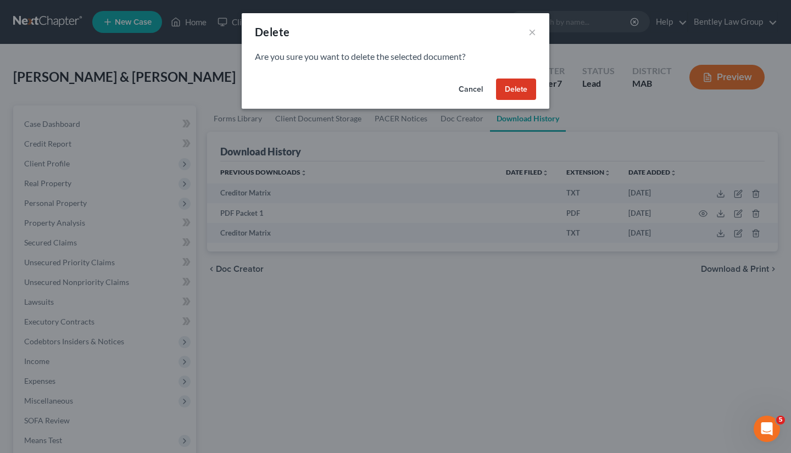
click at [516, 94] on button "Delete" at bounding box center [516, 90] width 40 height 22
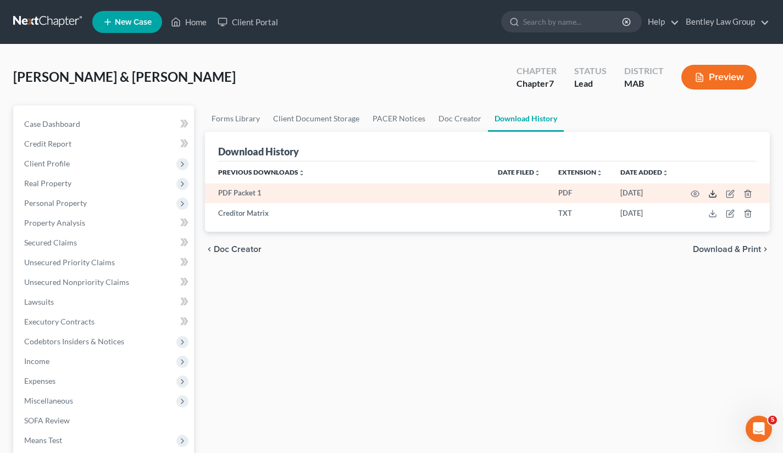
click at [711, 194] on icon at bounding box center [712, 193] width 9 height 9
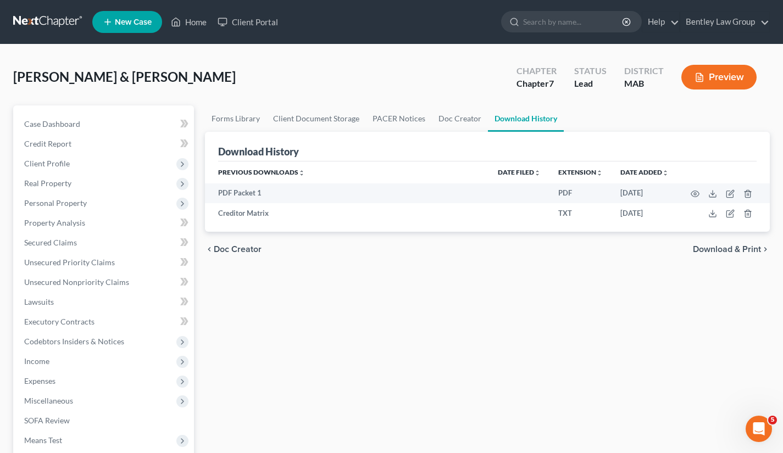
click at [686, 276] on div "Forms Library Client Document Storage PACER Notices Doc Creator Download Histor…" at bounding box center [487, 373] width 576 height 536
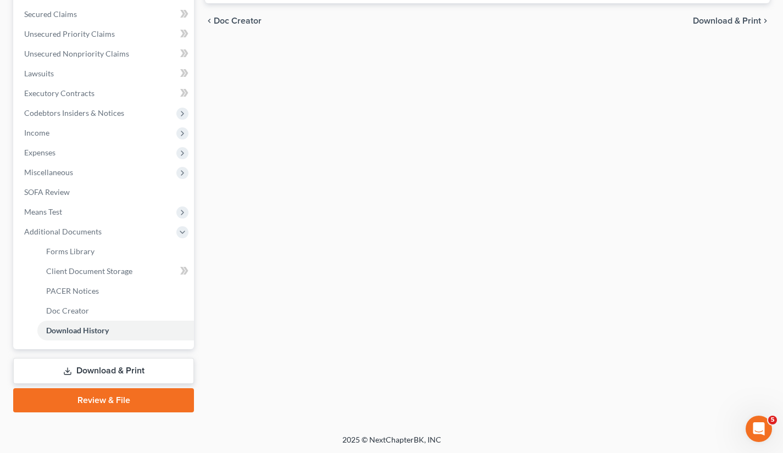
click at [125, 367] on link "Download & Print" at bounding box center [103, 371] width 181 height 26
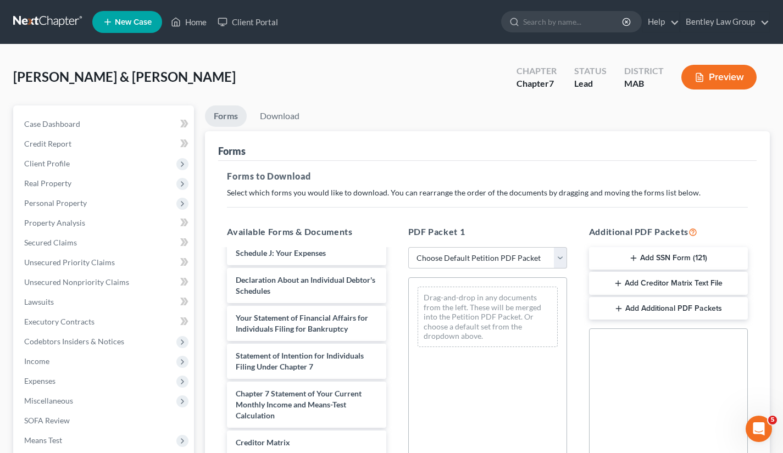
scroll to position [225, 0]
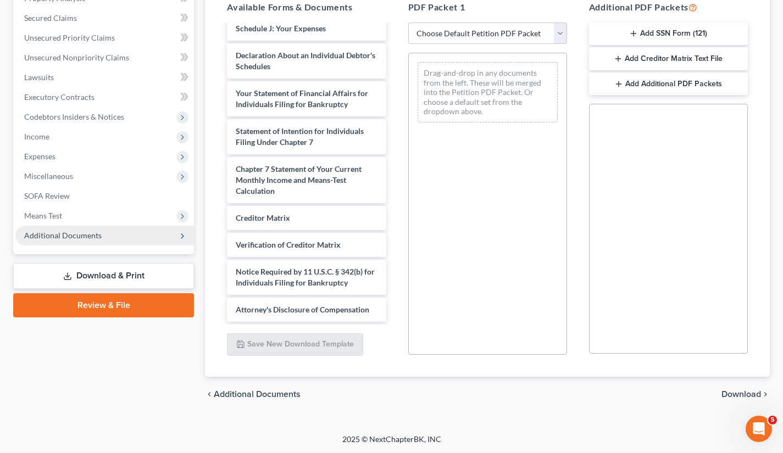
click at [82, 238] on span "Additional Documents" at bounding box center [62, 235] width 77 height 9
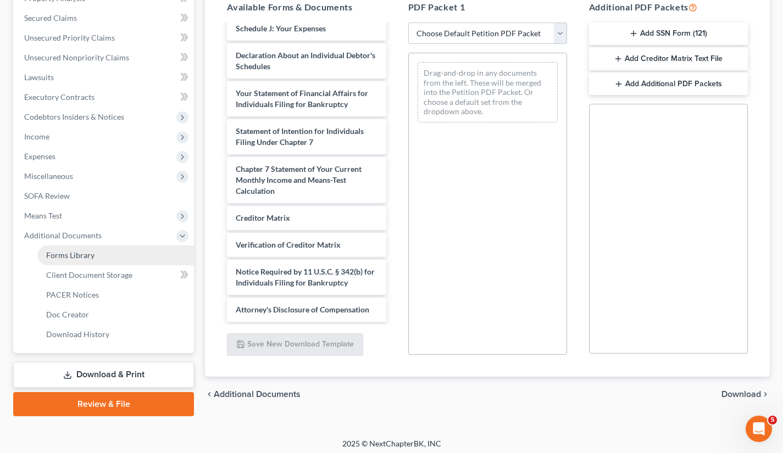
click at [81, 253] on span "Forms Library" at bounding box center [70, 254] width 48 height 9
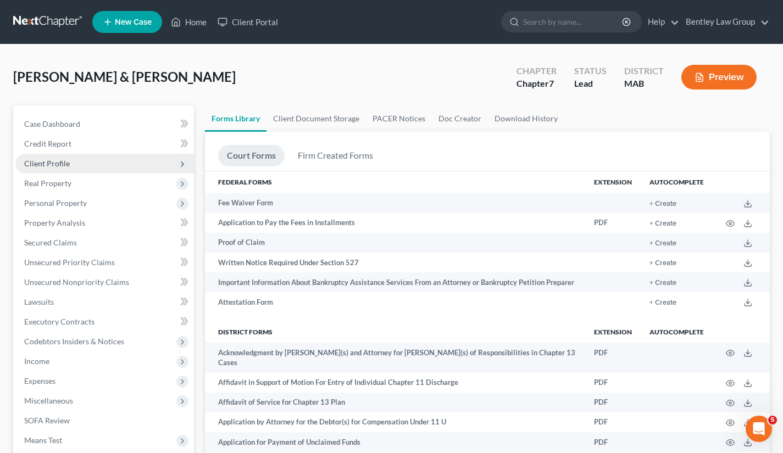
click at [90, 168] on span "Client Profile" at bounding box center [104, 164] width 179 height 20
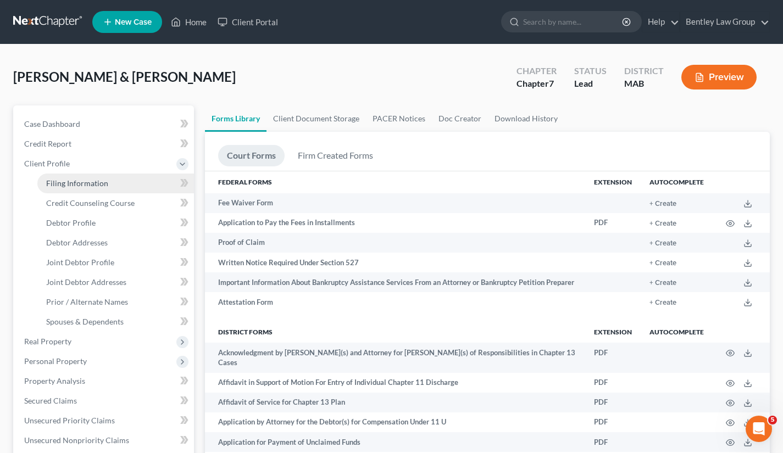
click at [88, 181] on span "Filing Information" at bounding box center [77, 183] width 62 height 9
select select "1"
select select "0"
select select "39"
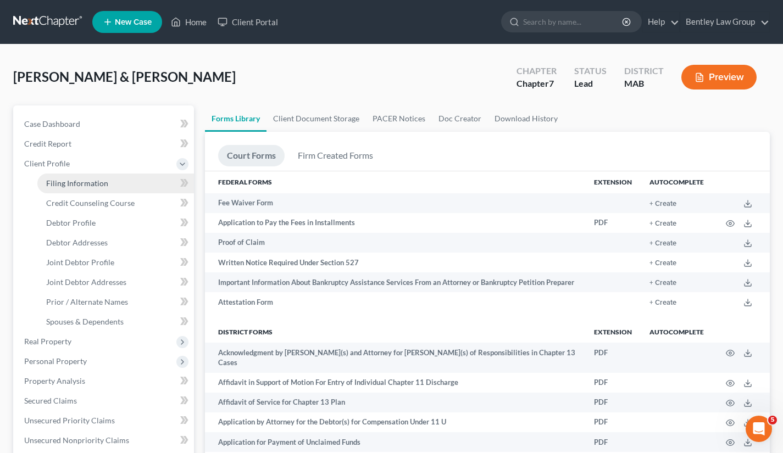
select select "0"
select select "22"
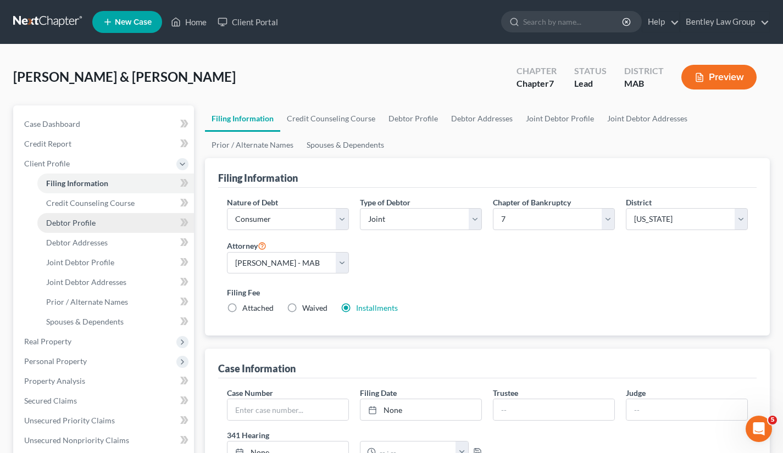
click at [88, 219] on span "Debtor Profile" at bounding box center [70, 222] width 49 height 9
select select "2"
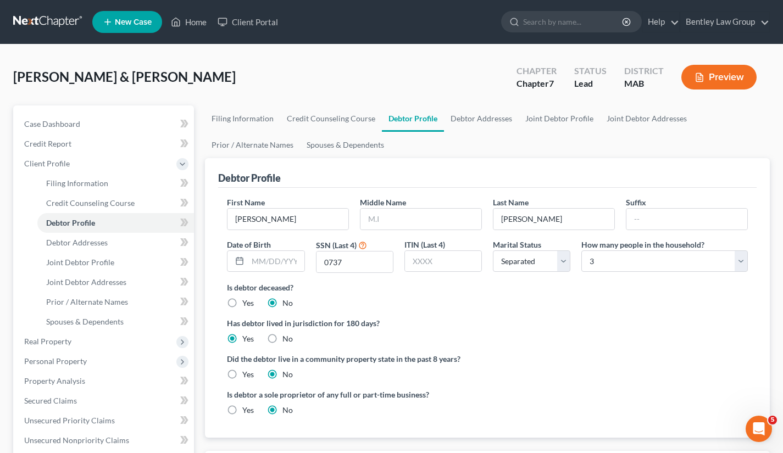
click at [726, 74] on button "Preview" at bounding box center [718, 77] width 75 height 25
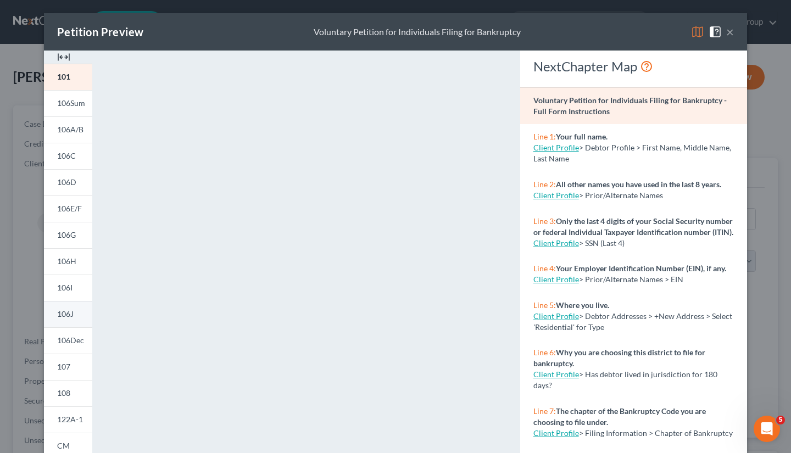
click at [70, 314] on link "106J" at bounding box center [68, 314] width 48 height 26
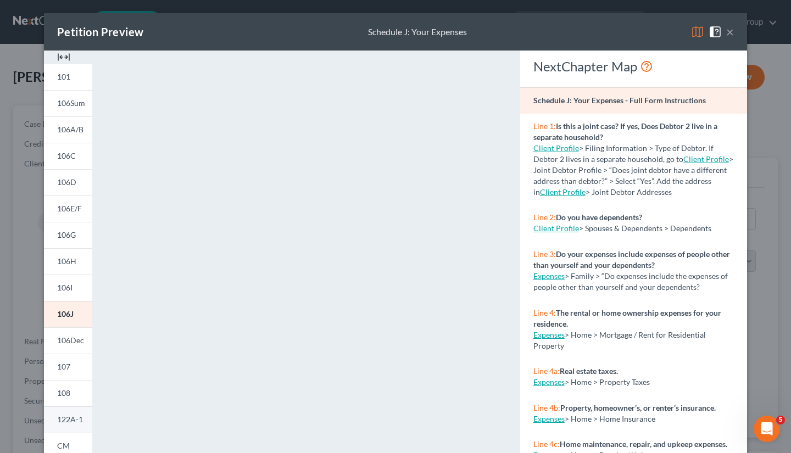
click at [60, 419] on span "122A-1" at bounding box center [70, 419] width 26 height 9
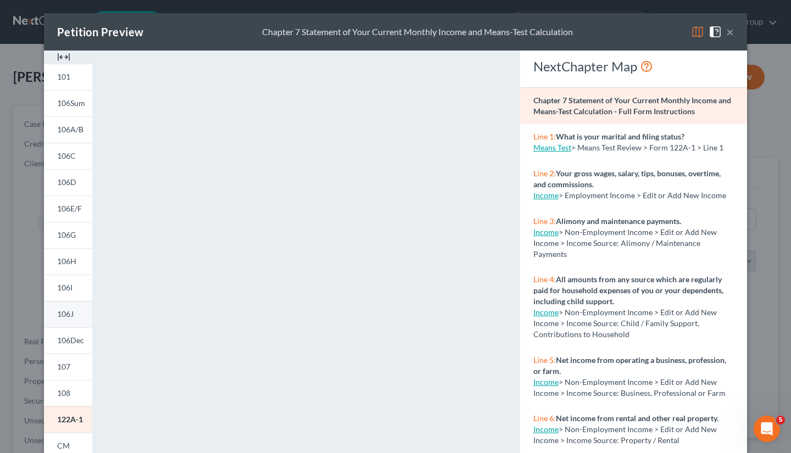
click at [66, 306] on link "106J" at bounding box center [68, 314] width 48 height 26
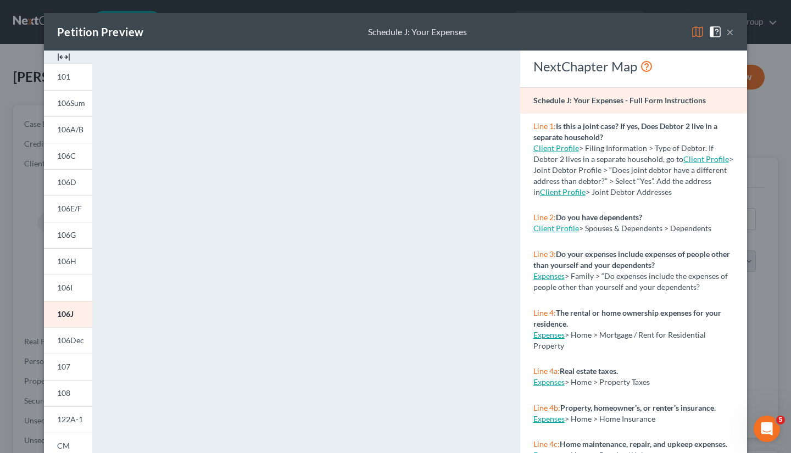
click at [727, 32] on button "×" at bounding box center [730, 31] width 8 height 13
